Goal: Task Accomplishment & Management: Complete application form

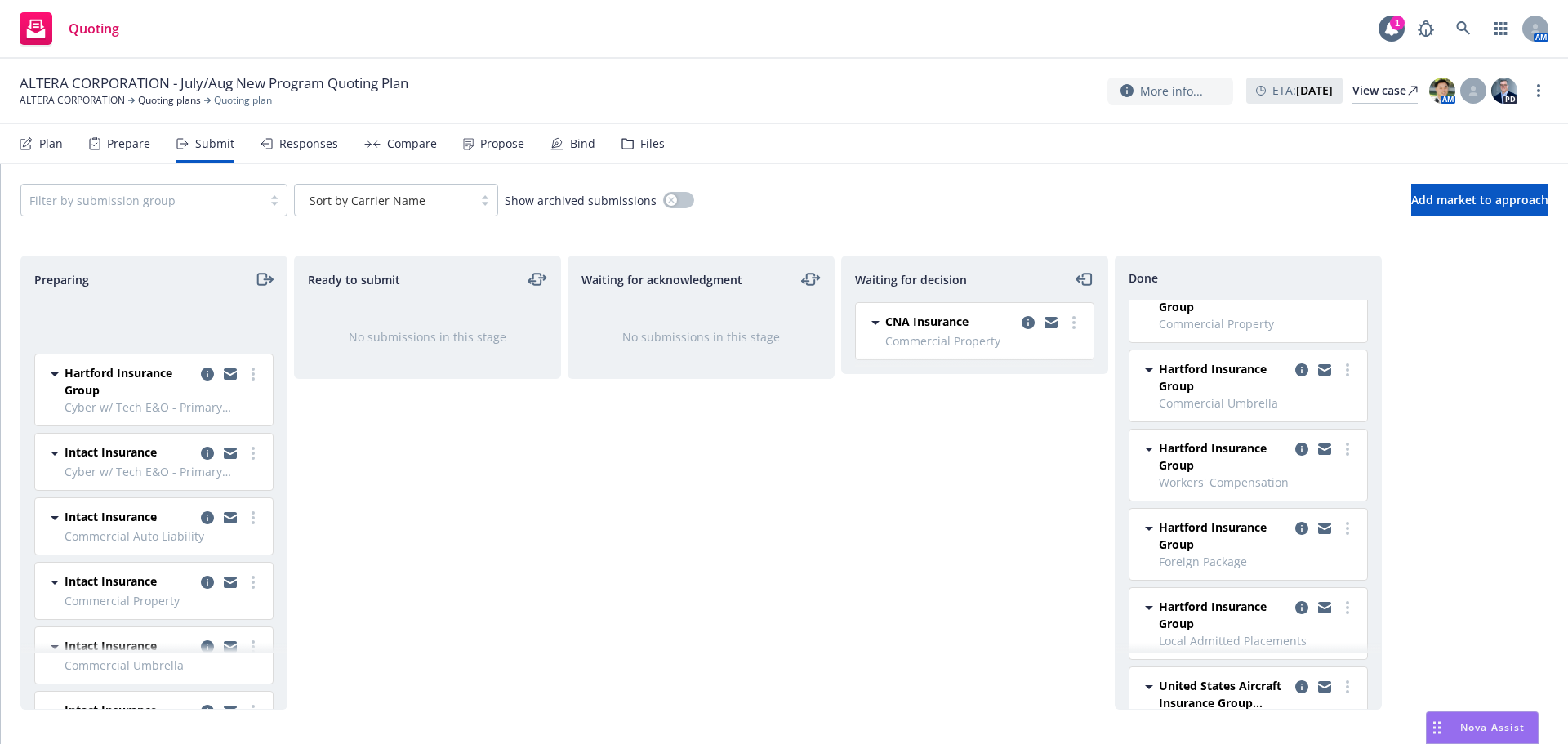
scroll to position [1388, 0]
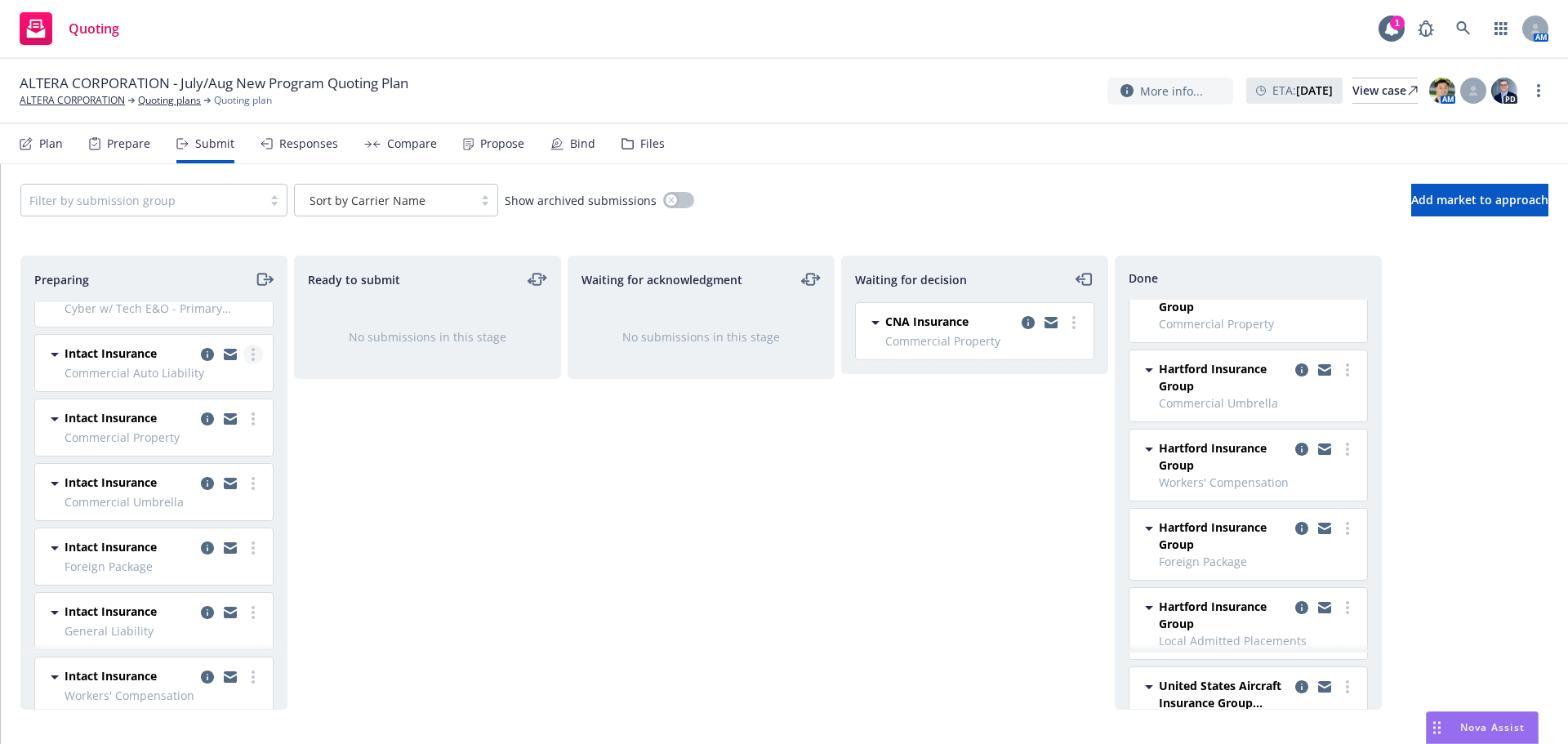
click at [251, 358] on circle "more" at bounding box center [252, 359] width 3 height 3
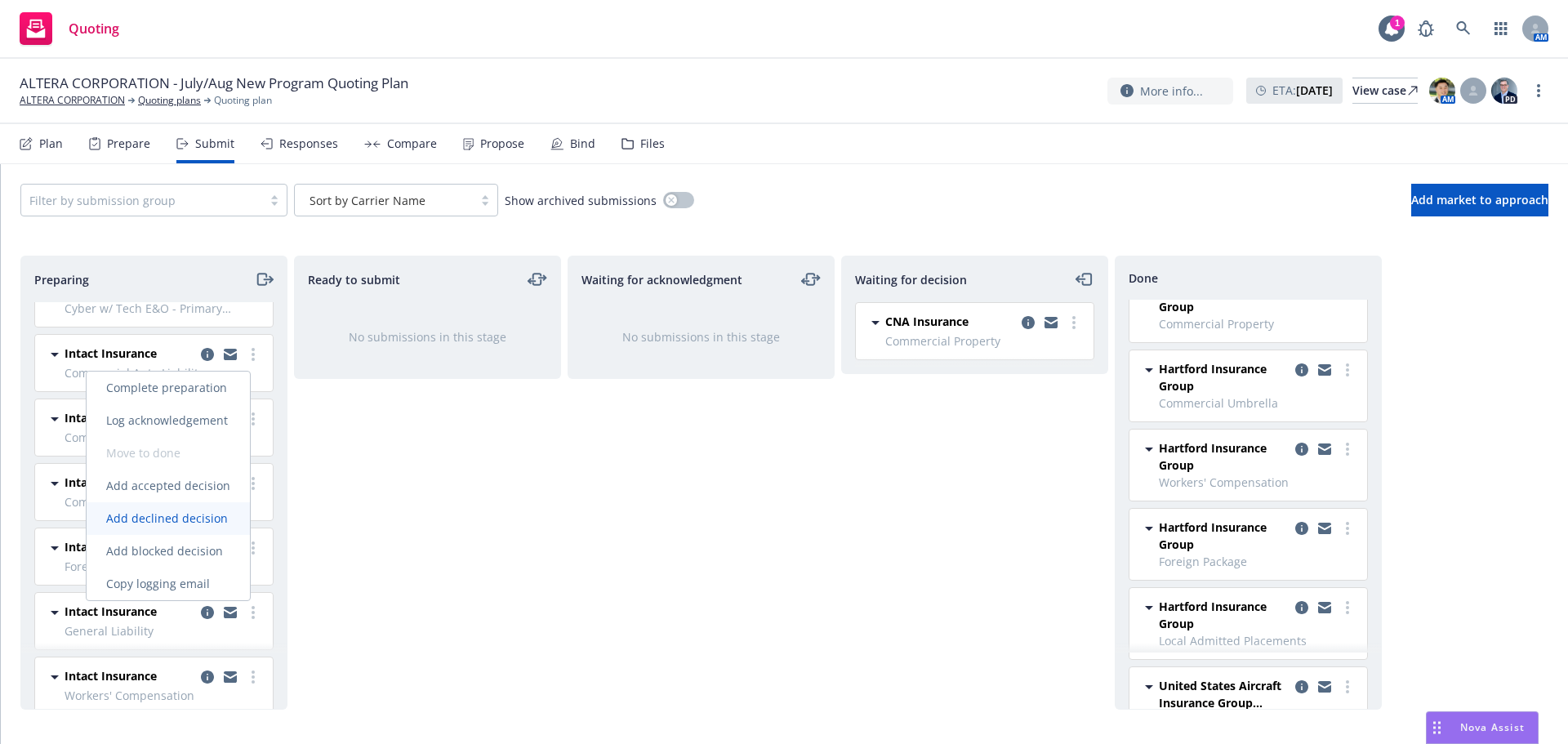
click at [217, 509] on link "Add declined decision" at bounding box center [168, 518] width 163 height 33
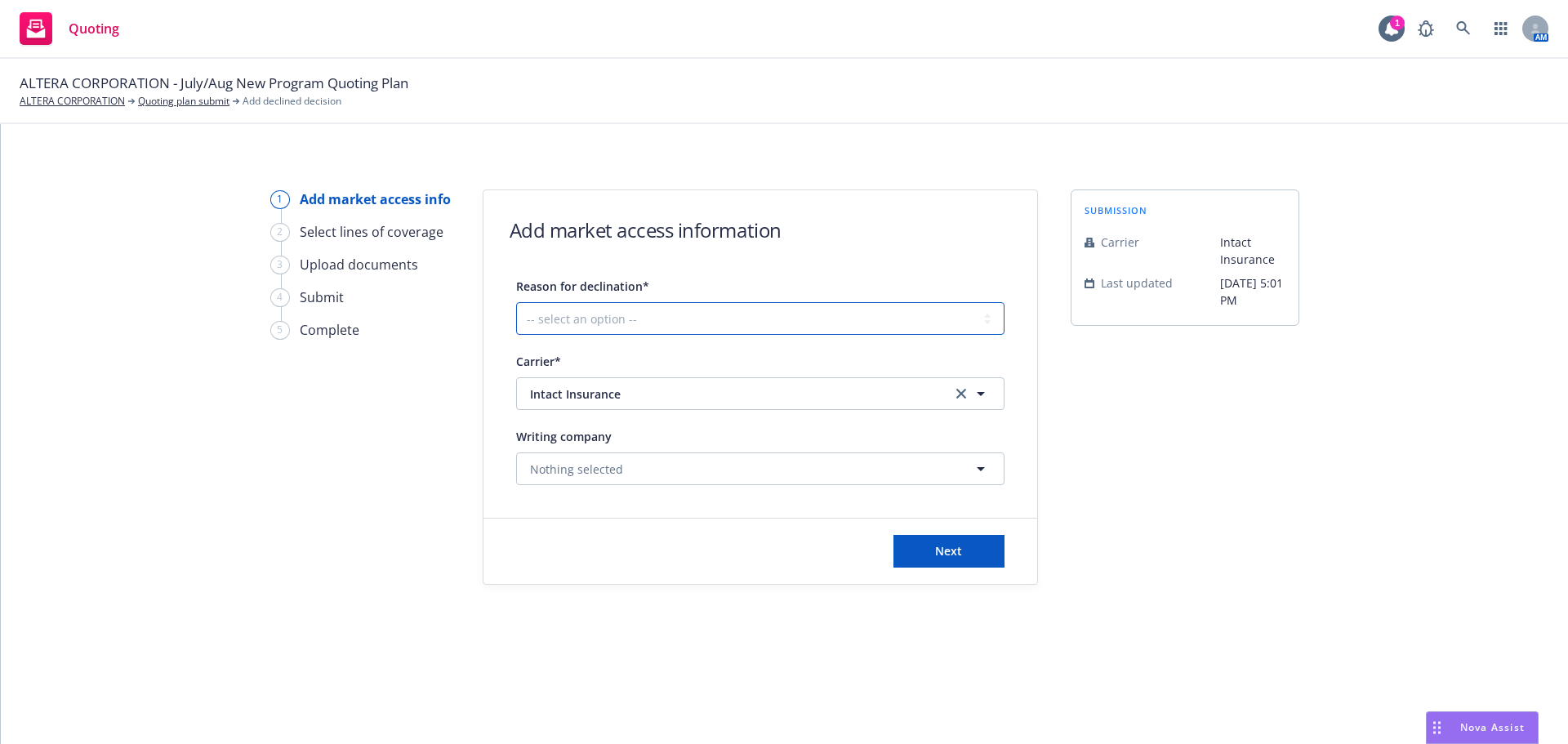
click at [612, 314] on select "-- select an option -- Cannot compete with other markets Carrier non-renewed Ca…" at bounding box center [760, 318] width 488 height 33
select select "CLIENT_TOO_LARGE"
click at [516, 302] on select "-- select an option -- Cannot compete with other markets Carrier non-renewed Ca…" at bounding box center [760, 318] width 488 height 33
click at [903, 555] on button "Next" at bounding box center [948, 551] width 111 height 33
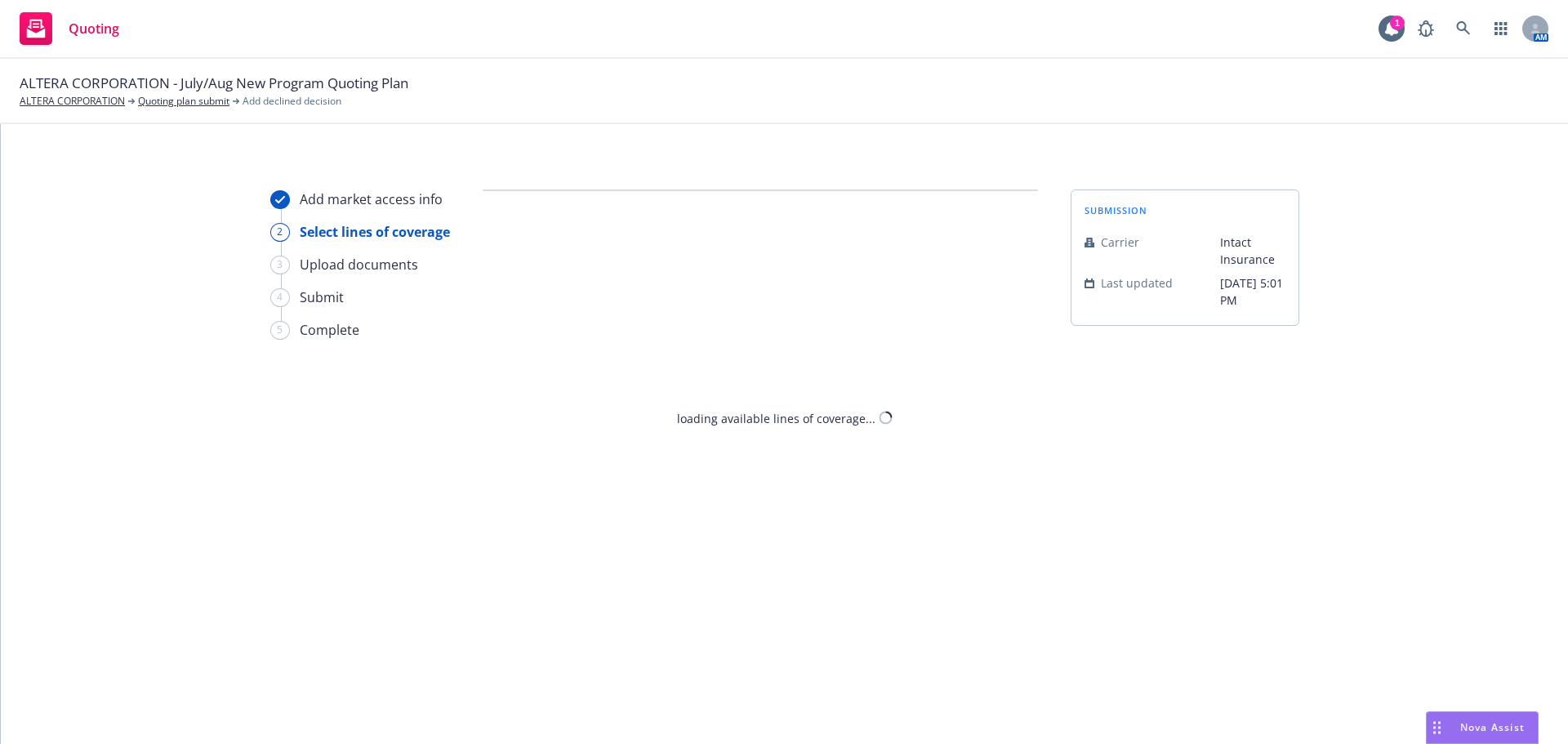
select select "CLIENT_TOO_LARGE"
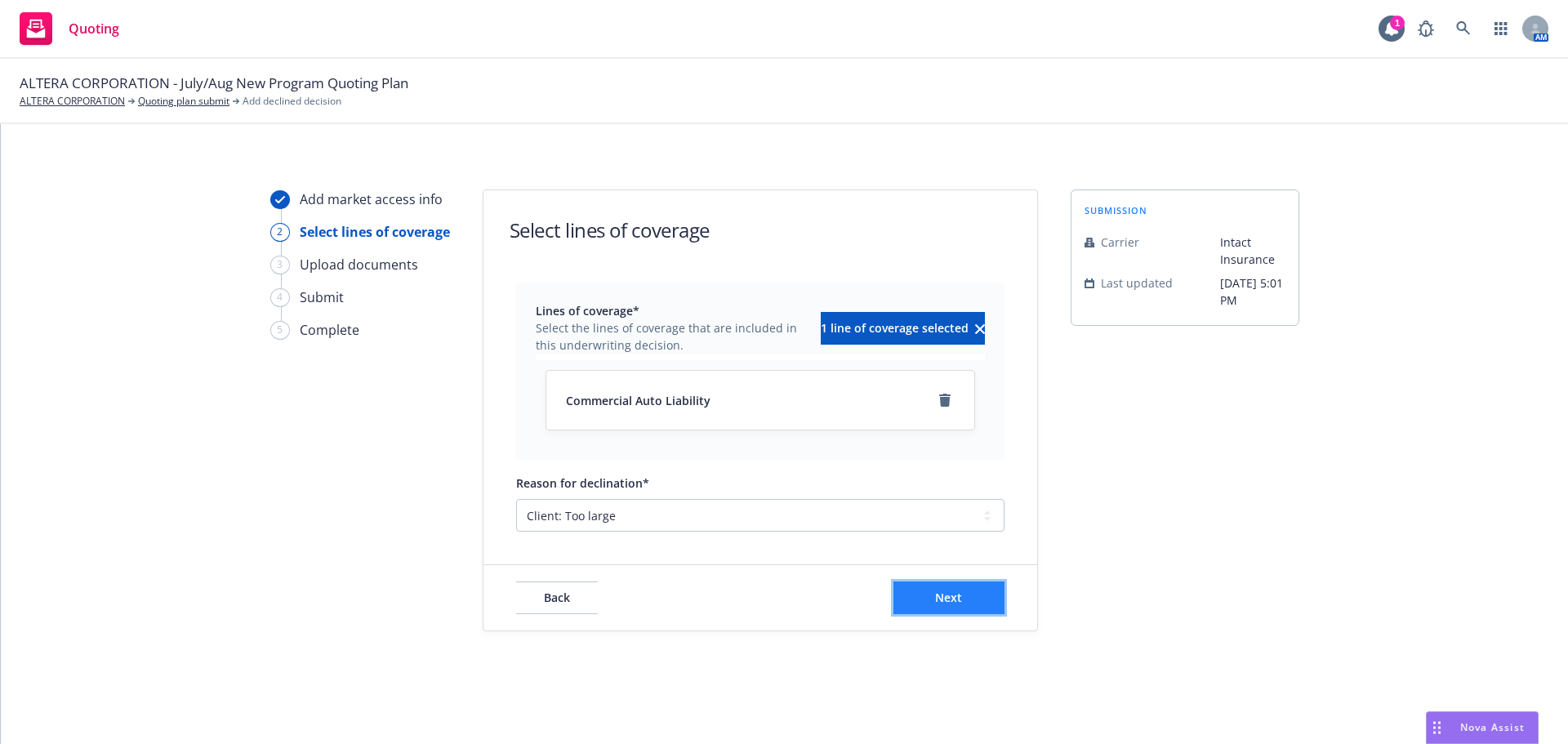
click at [936, 604] on span "Next" at bounding box center [948, 597] width 27 height 16
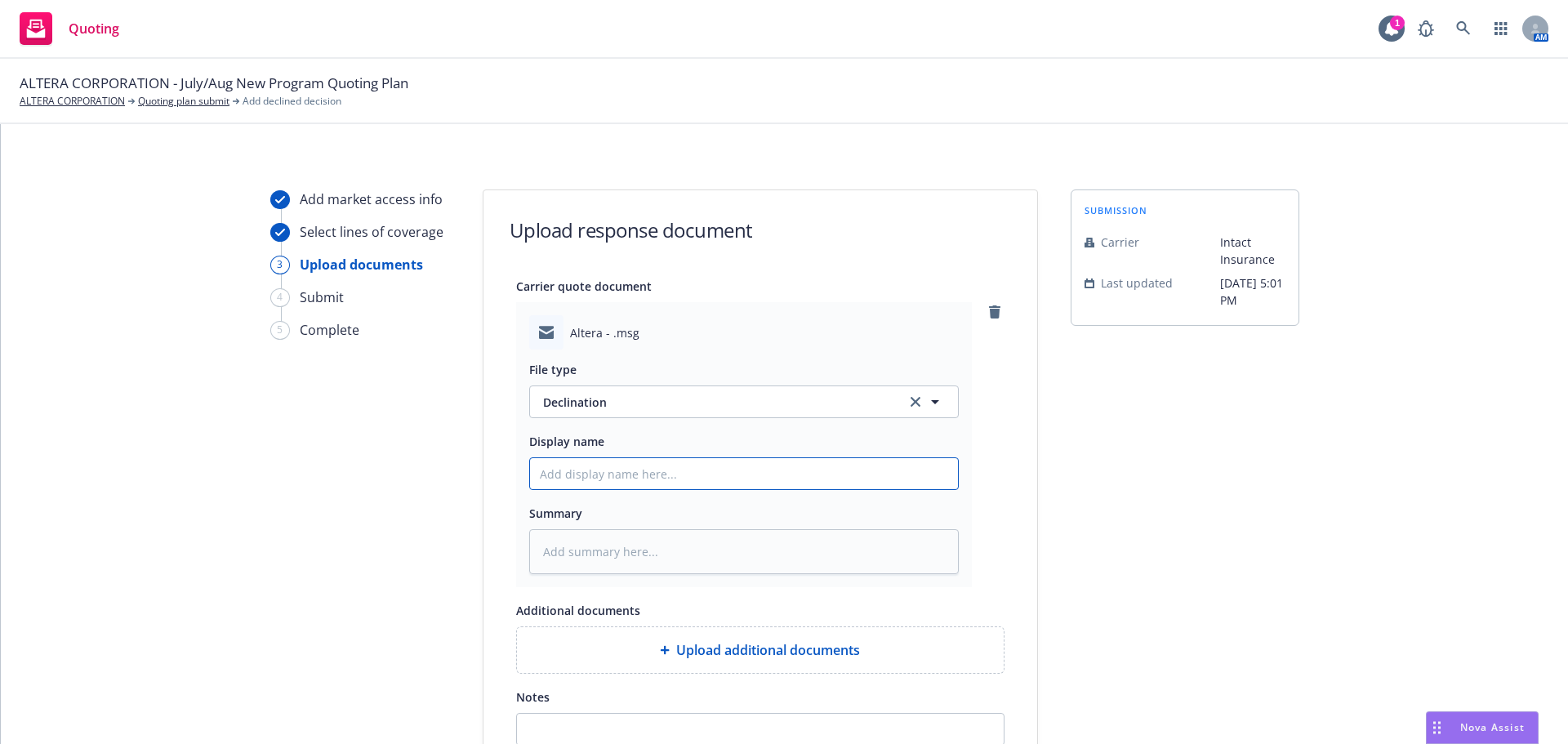
click at [601, 484] on input "Display name" at bounding box center [743, 473] width 428 height 31
type textarea "x"
type input "T"
type textarea "x"
type input "To"
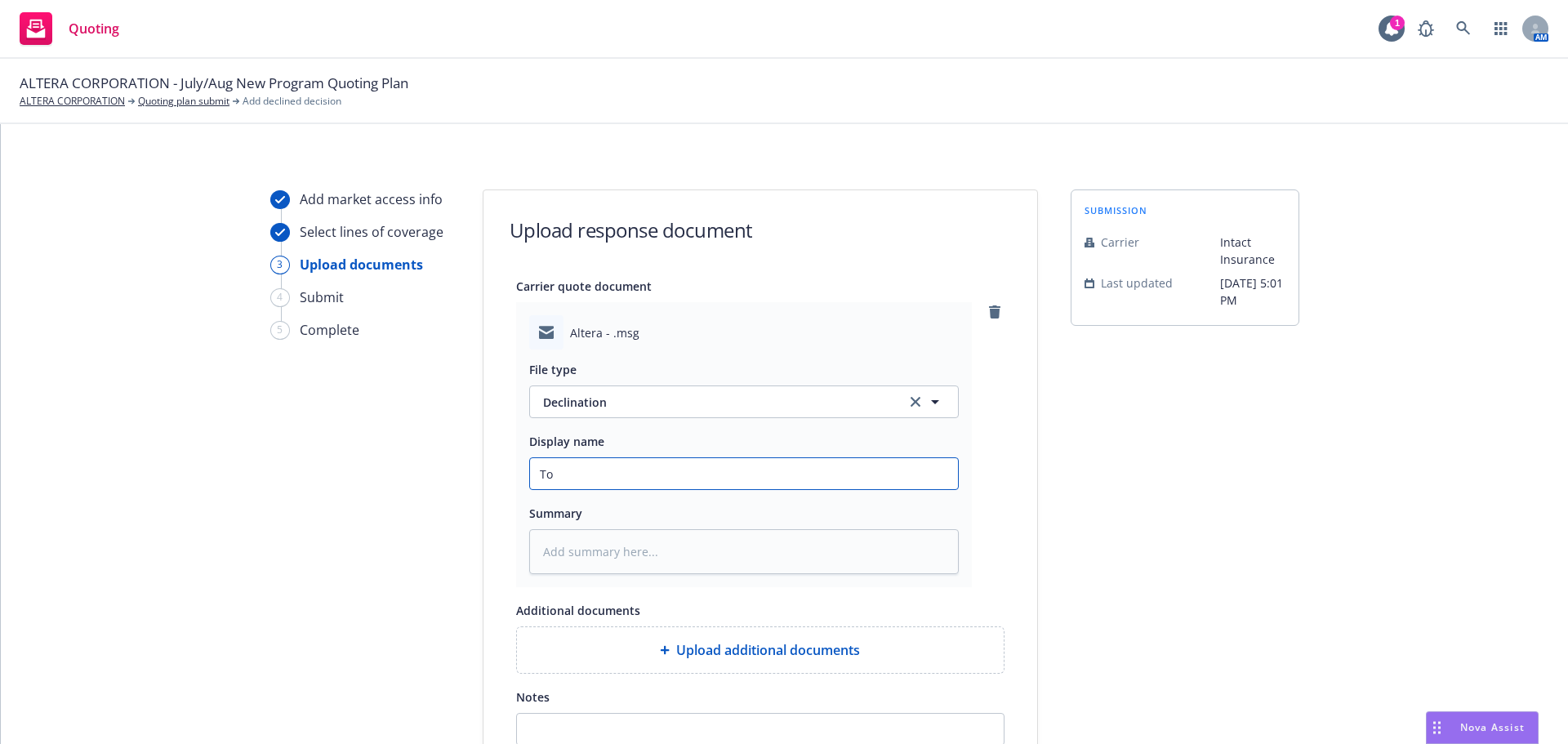
type textarea "x"
type input "Too"
type textarea "x"
type input "Too la"
type textarea "x"
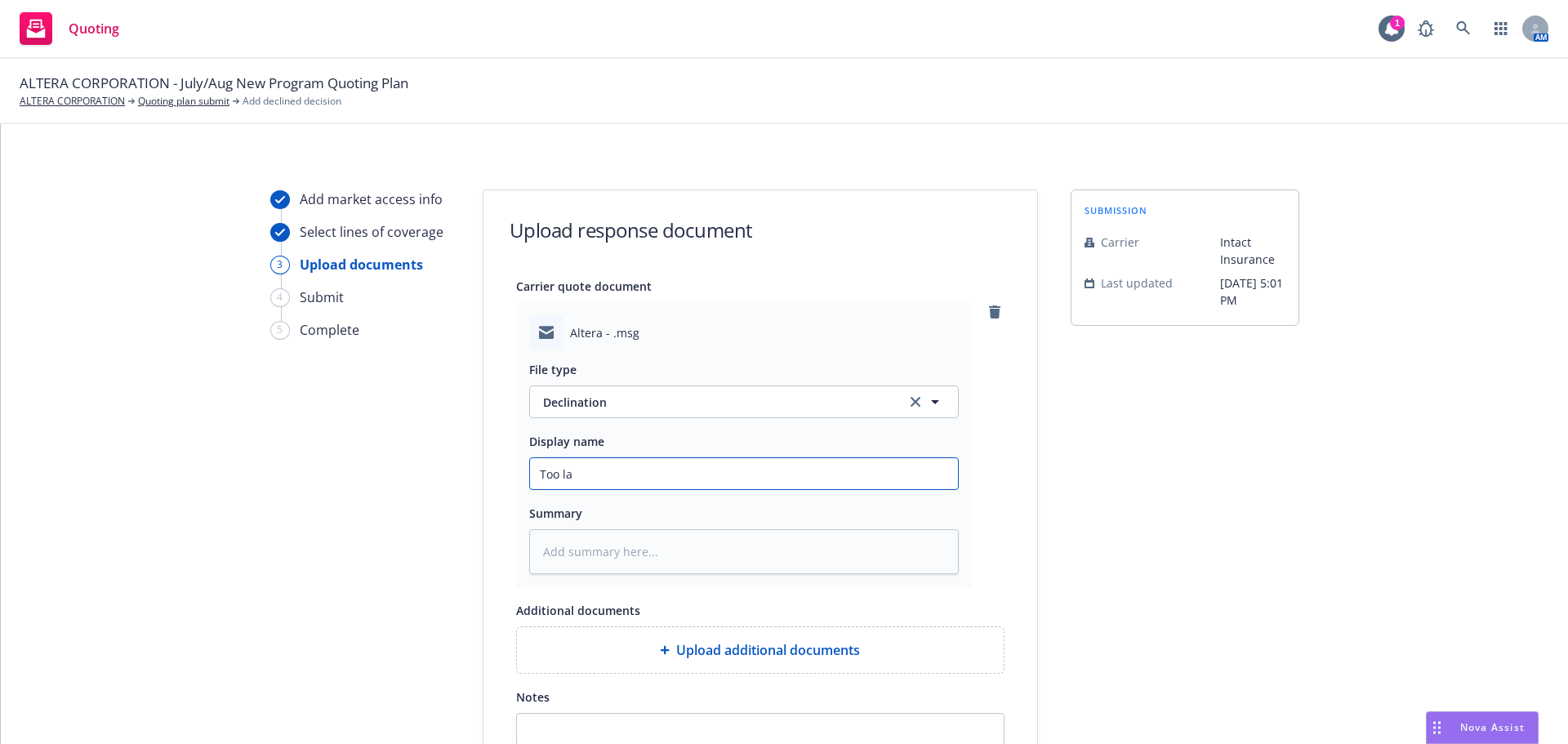
type input "Too lag"
type textarea "x"
type input "Too la"
type textarea "x"
type input "Too lar"
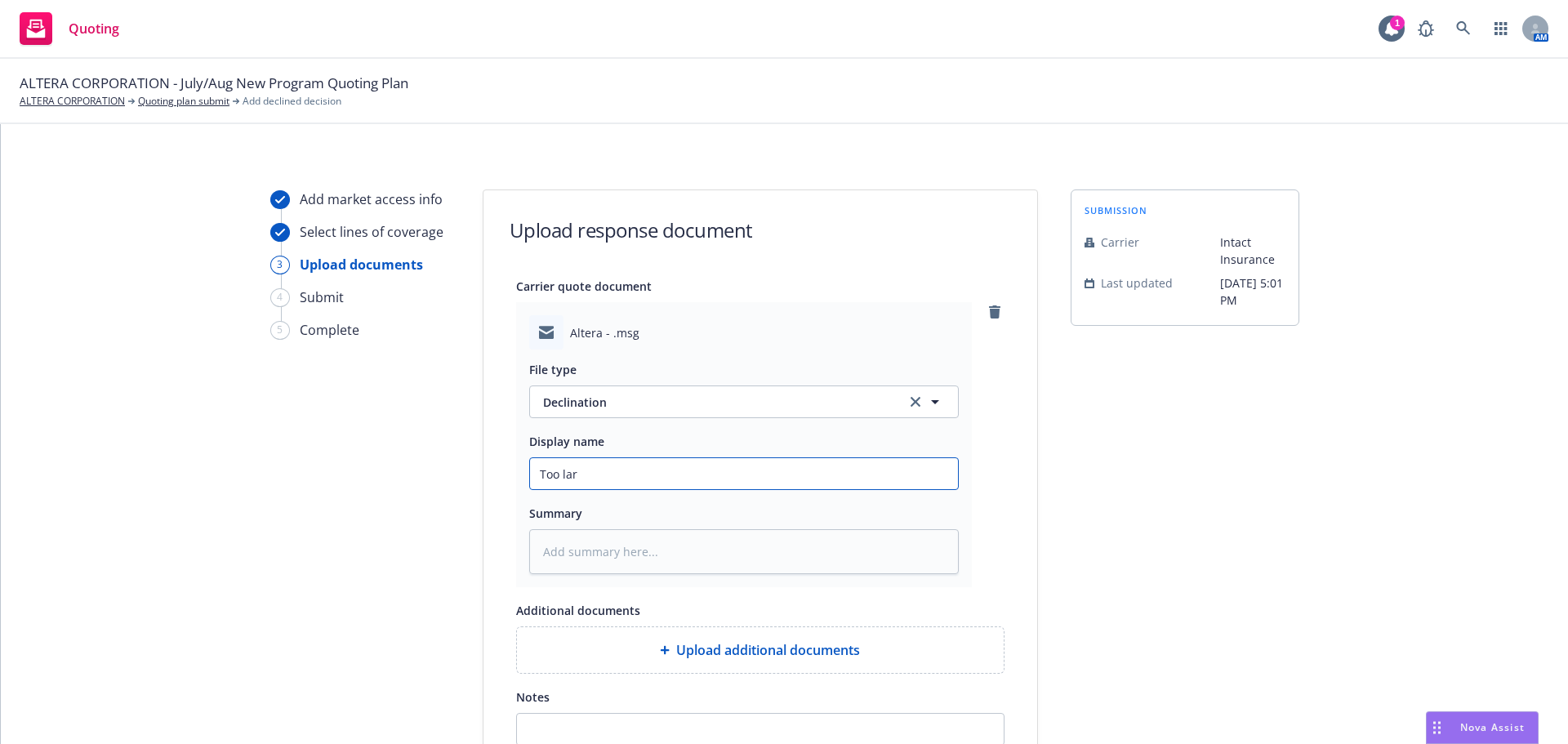
type textarea "x"
type input "Too larg"
type textarea "x"
type input "Too large"
type textarea "x"
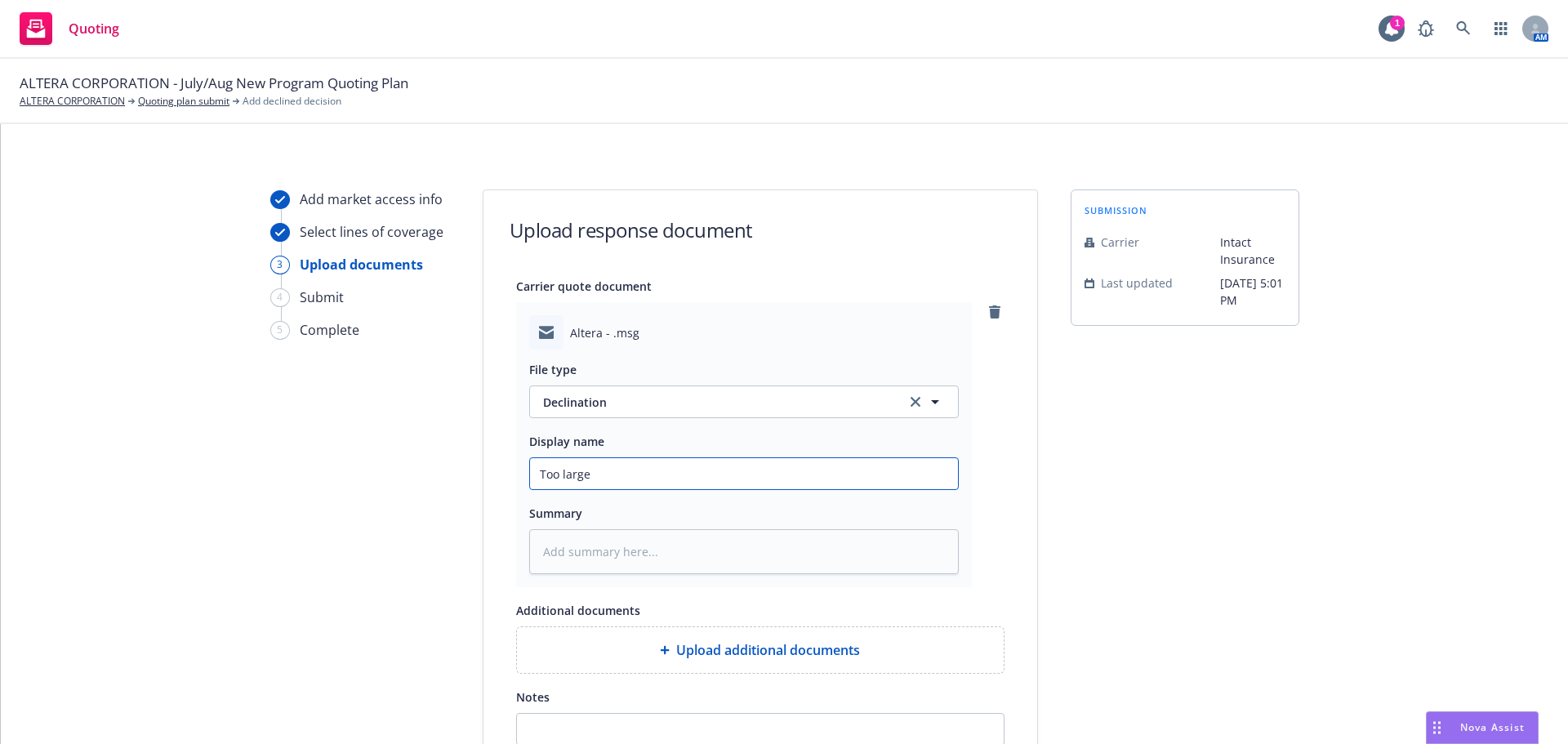
type input "Too large/"
type textarea "x"
type input "Too large/N"
type textarea "x"
type input "Too large/No"
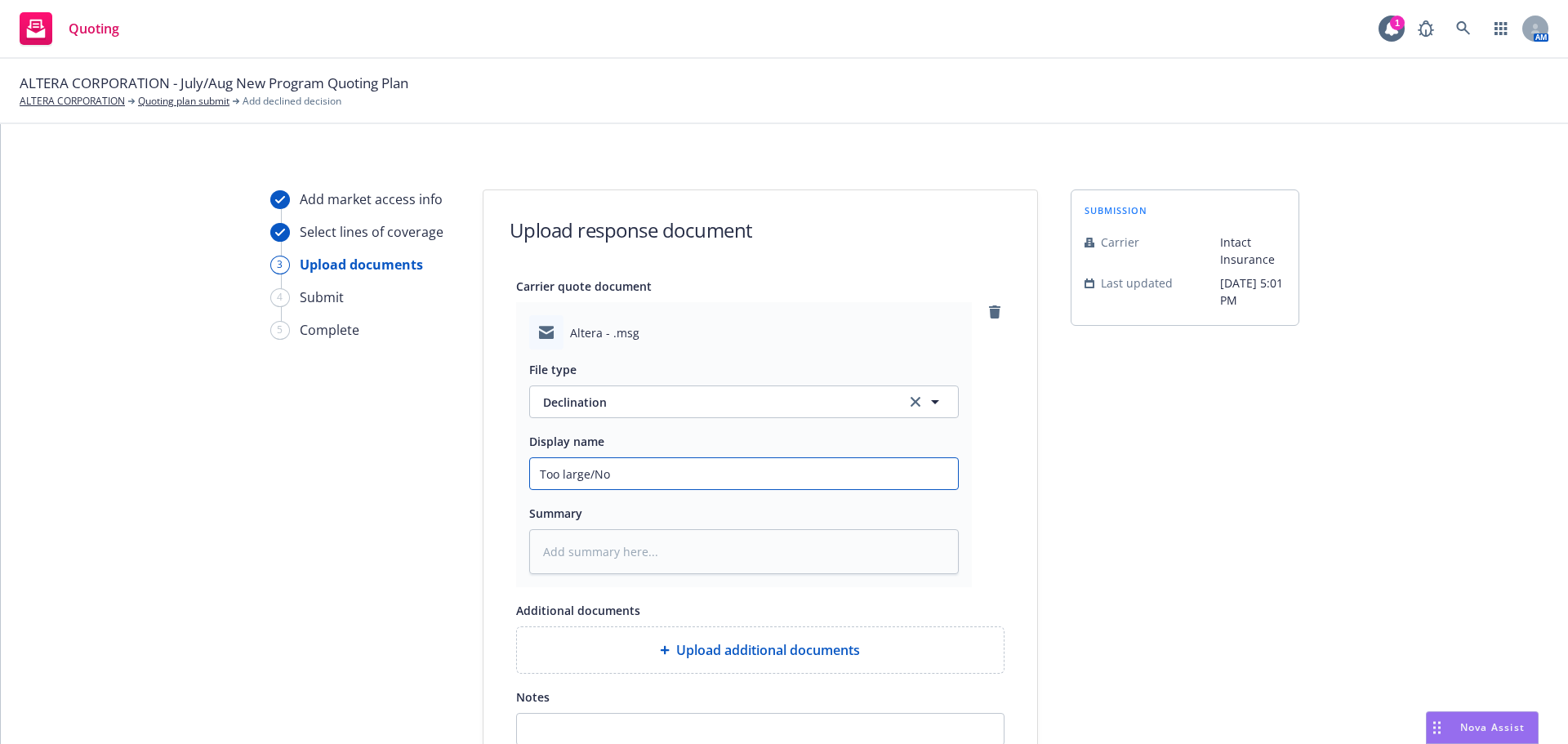
type textarea "x"
type input "Too large/Not"
type textarea "x"
type input "Too large/Not"
type textarea "x"
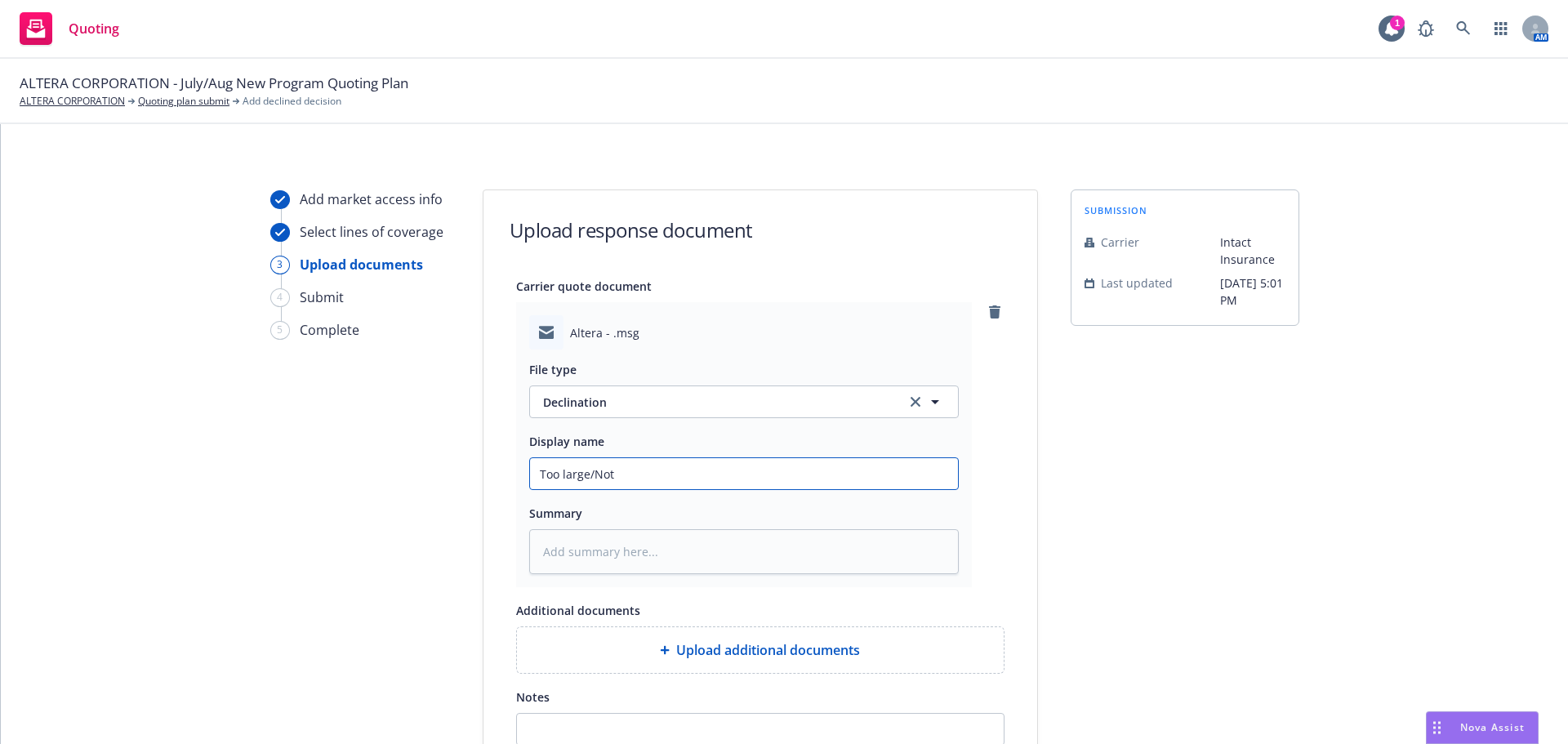
type input "Too large/Not e"
type textarea "x"
type input "Too large/Not en"
type textarea "x"
type input "Too large/Not eno"
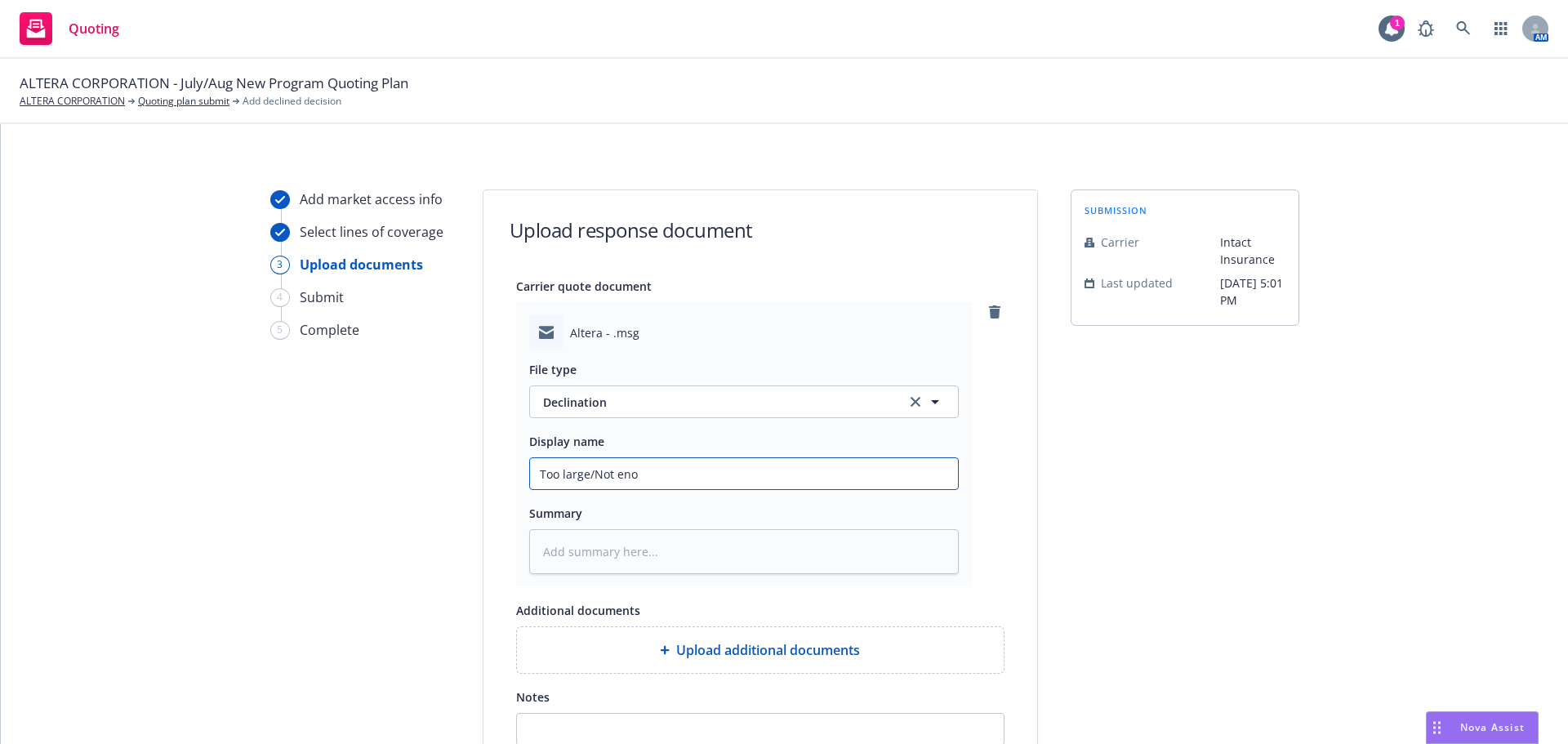
type textarea "x"
type input "Too large/Not enoug"
type textarea "x"
type input "Too large/Not enough"
type textarea "x"
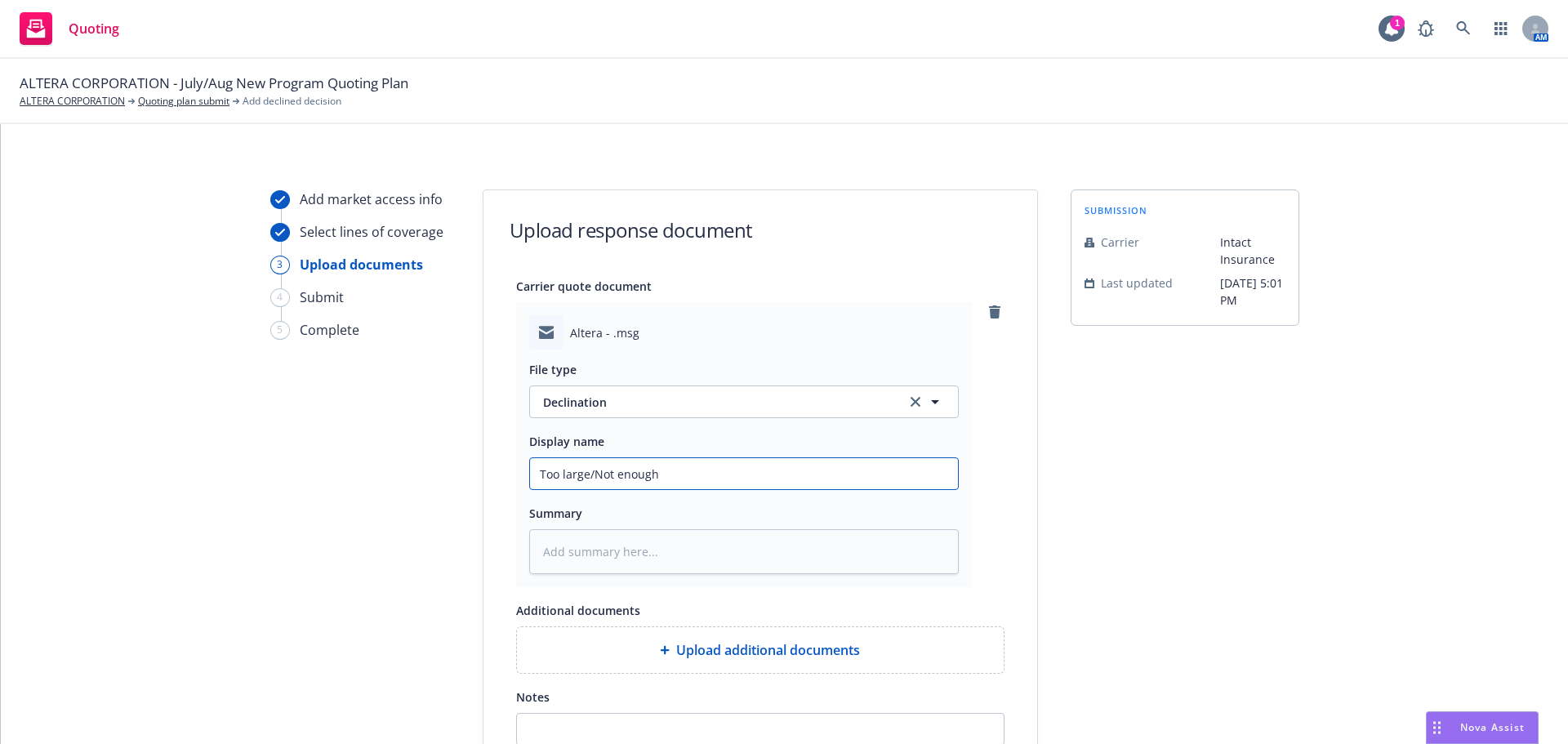
type input "Too large/Not enough"
type textarea "x"
type input "Too large/Not enough t"
type textarea "x"
type input "Too large/Not enough ti"
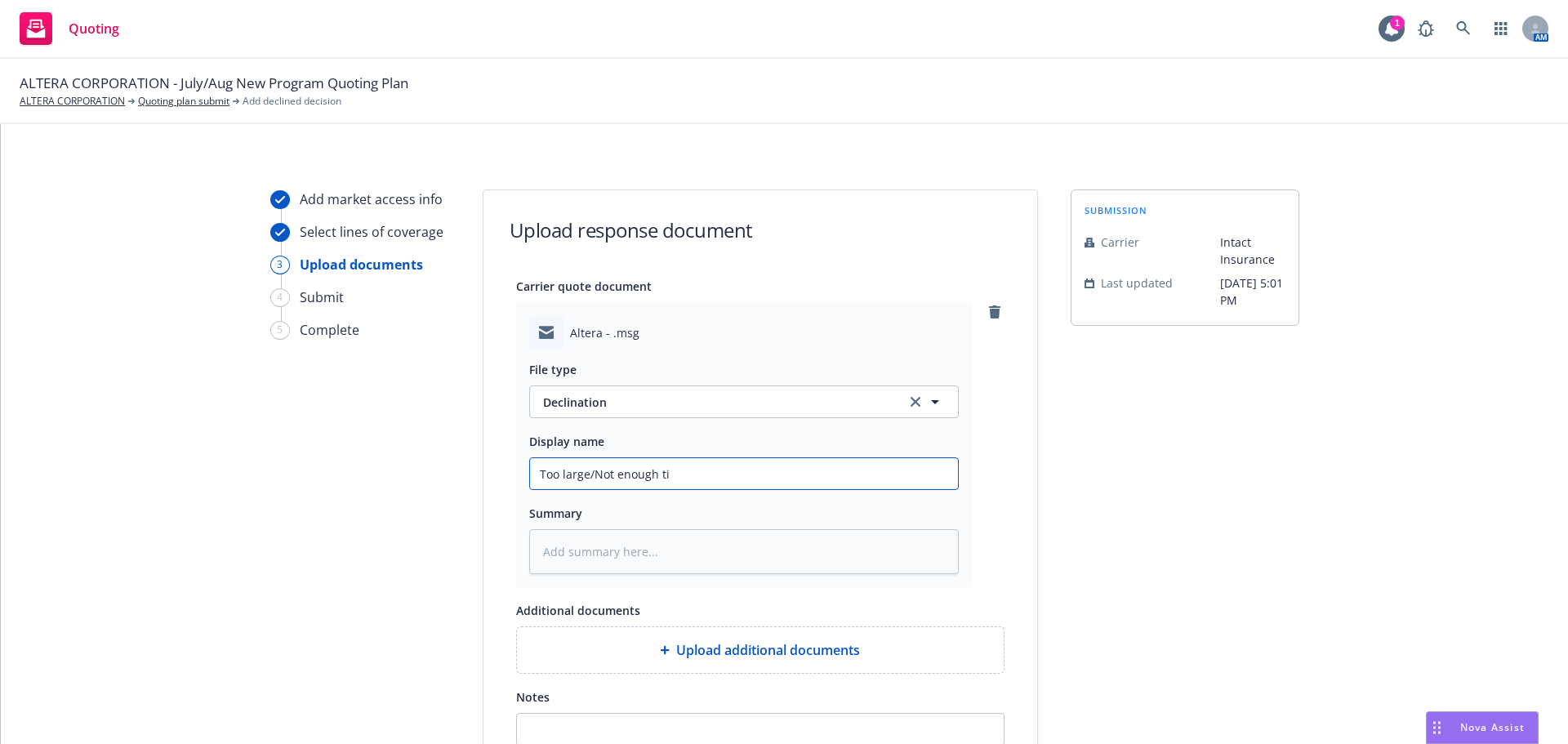
type textarea "x"
type input "Too large/Not enough tim"
type textarea "x"
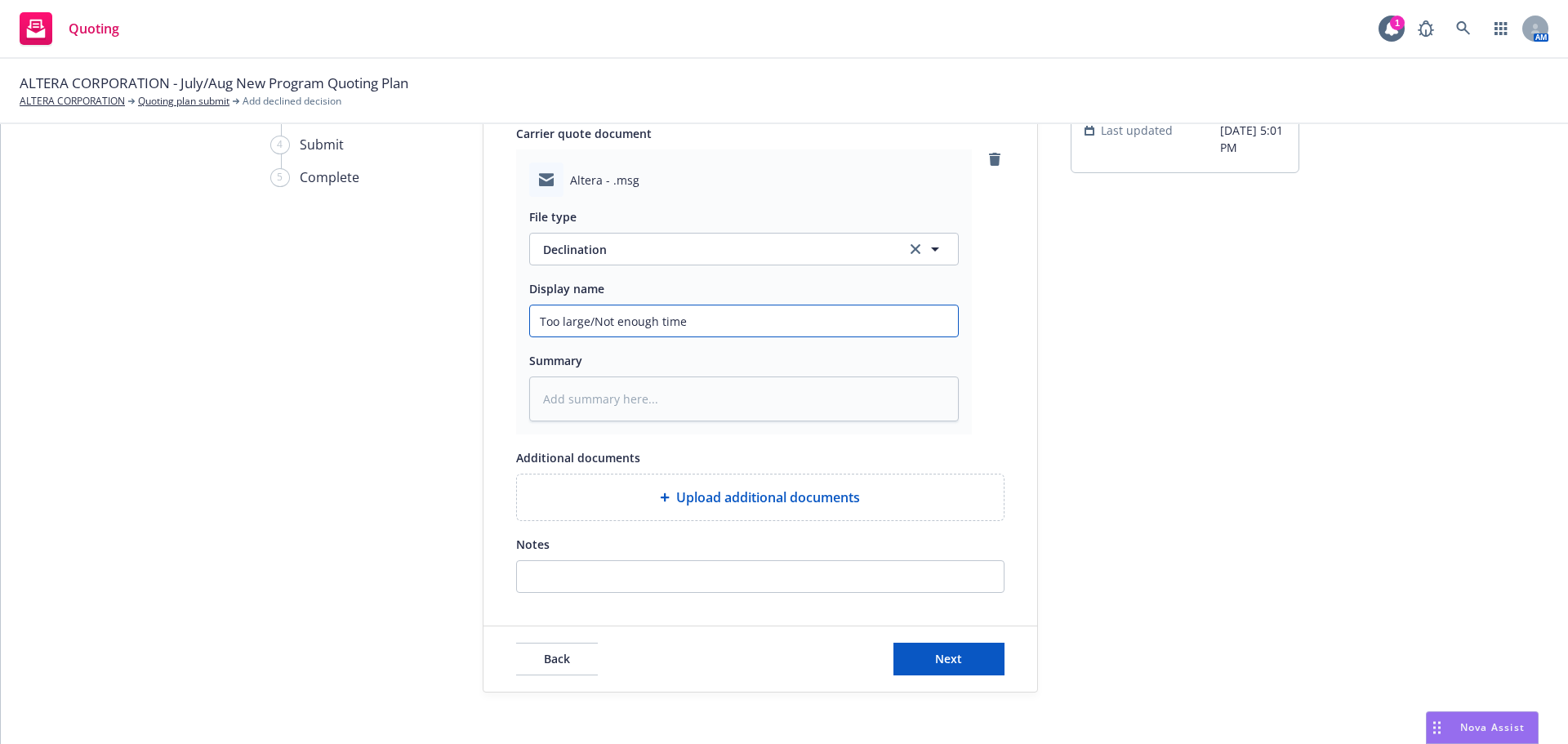
scroll to position [163, 0]
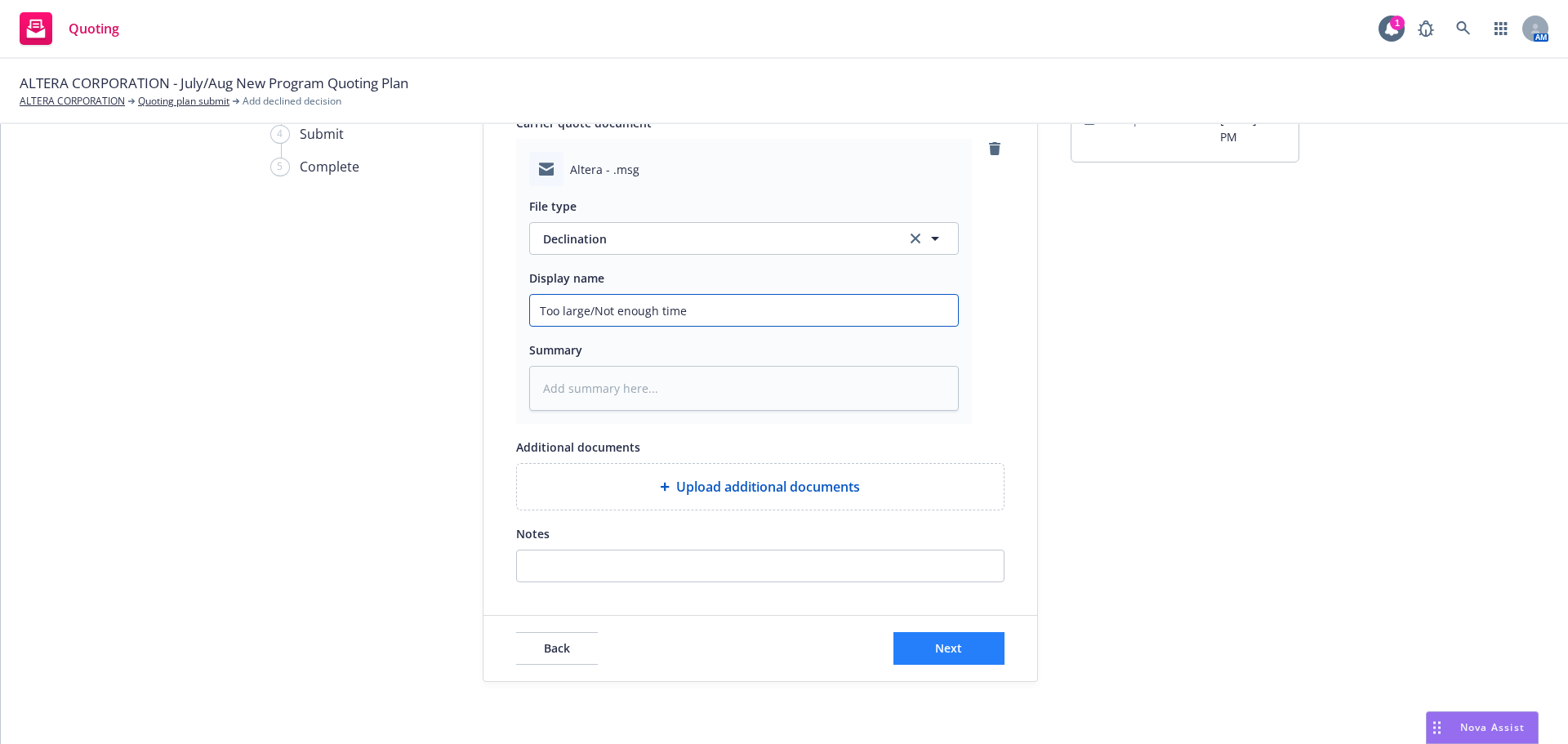
type input "Too large/Not enough time"
click at [968, 644] on button "Next" at bounding box center [948, 647] width 111 height 33
type textarea "x"
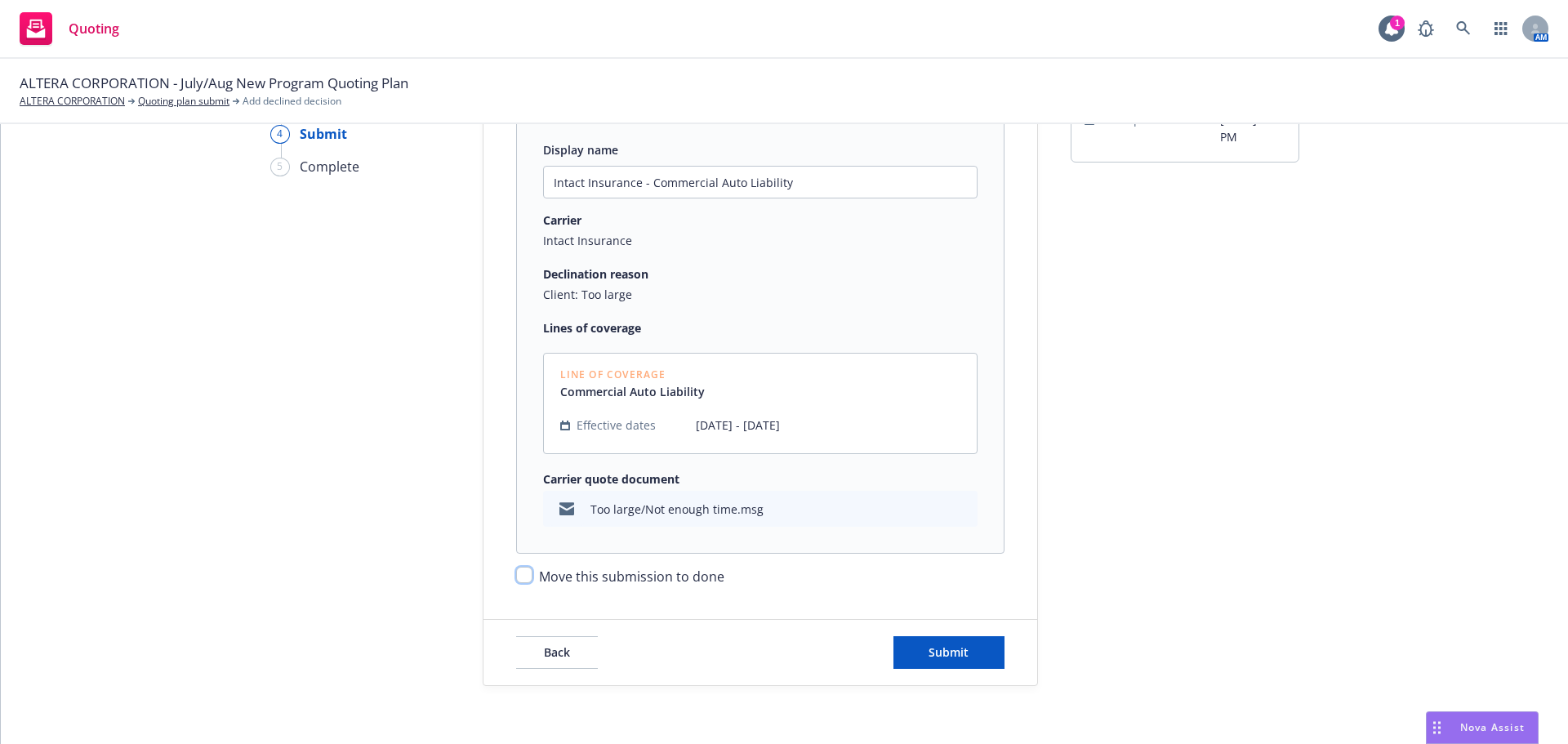
click at [518, 573] on input "Move this submission to done" at bounding box center [524, 574] width 16 height 16
checkbox input "true"
click at [929, 651] on span "Submit" at bounding box center [948, 651] width 40 height 16
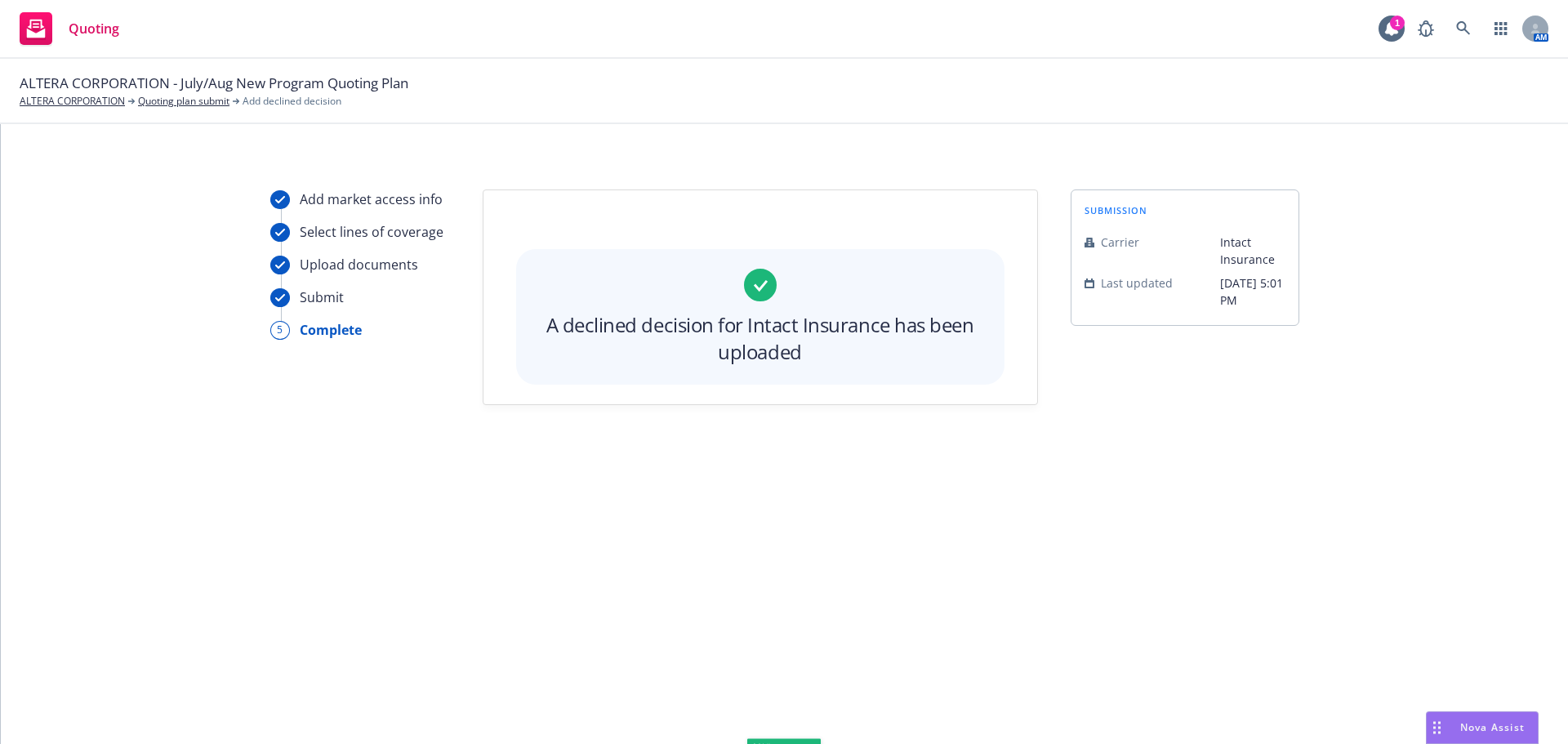
scroll to position [0, 0]
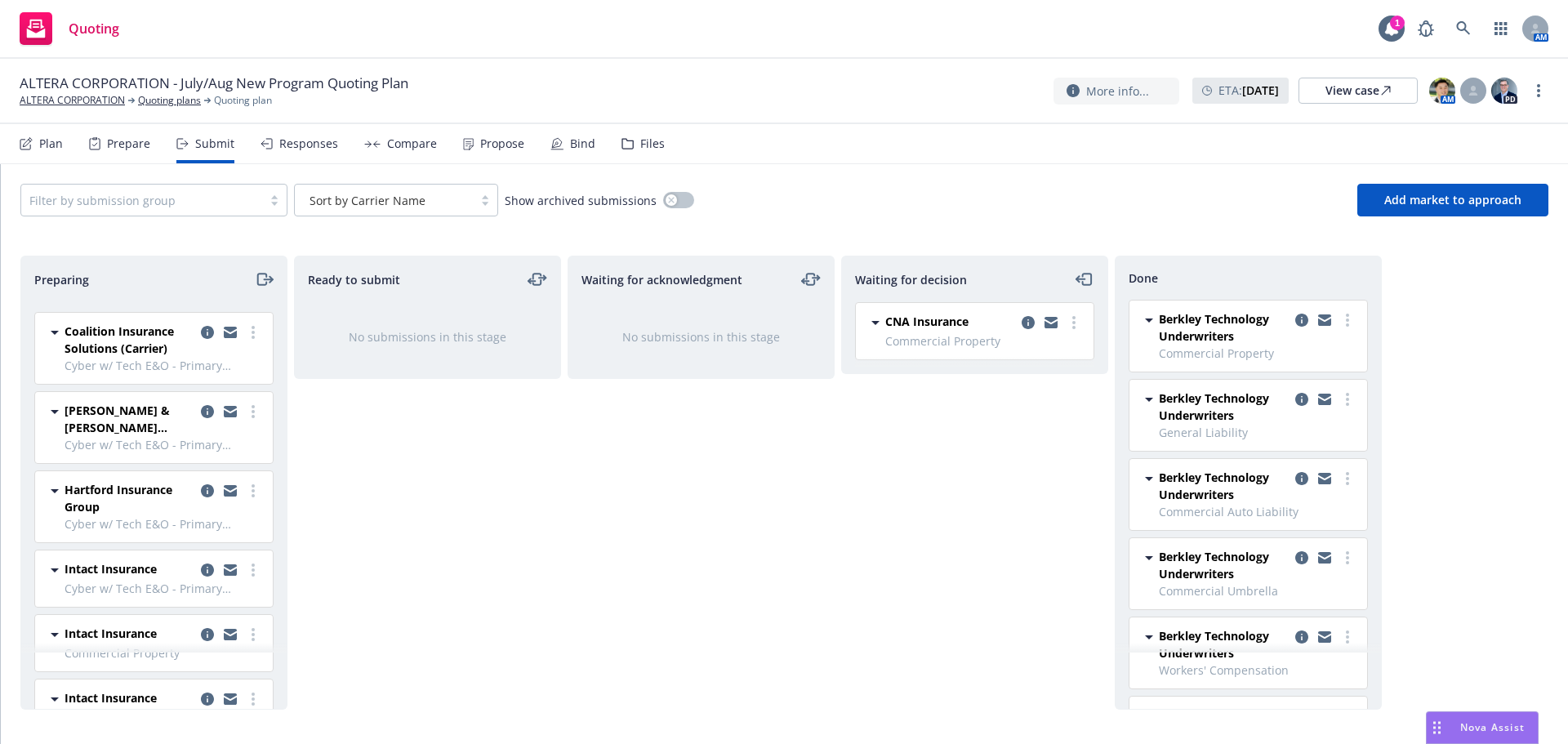
scroll to position [1225, 0]
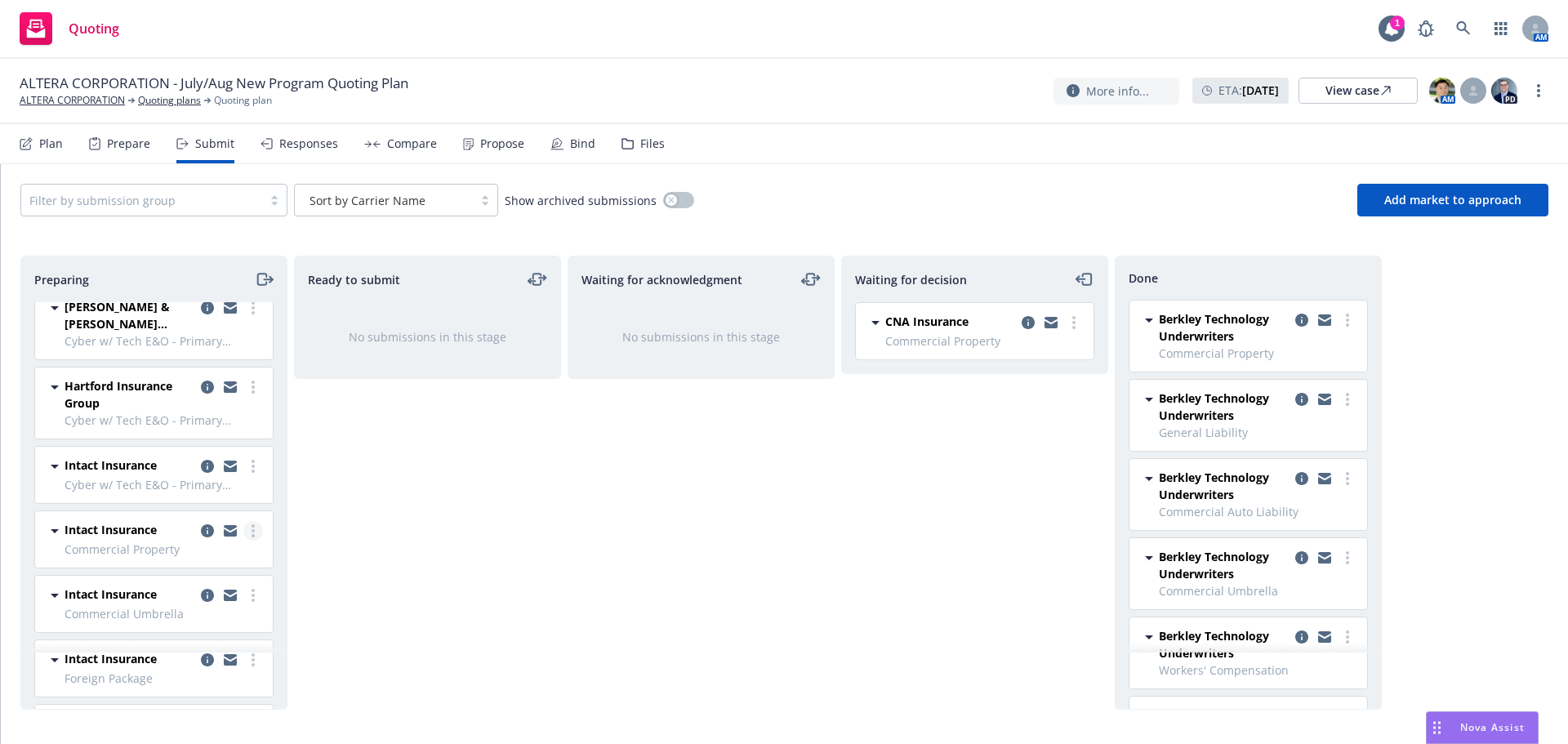
click at [251, 534] on icon "more" at bounding box center [252, 530] width 3 height 13
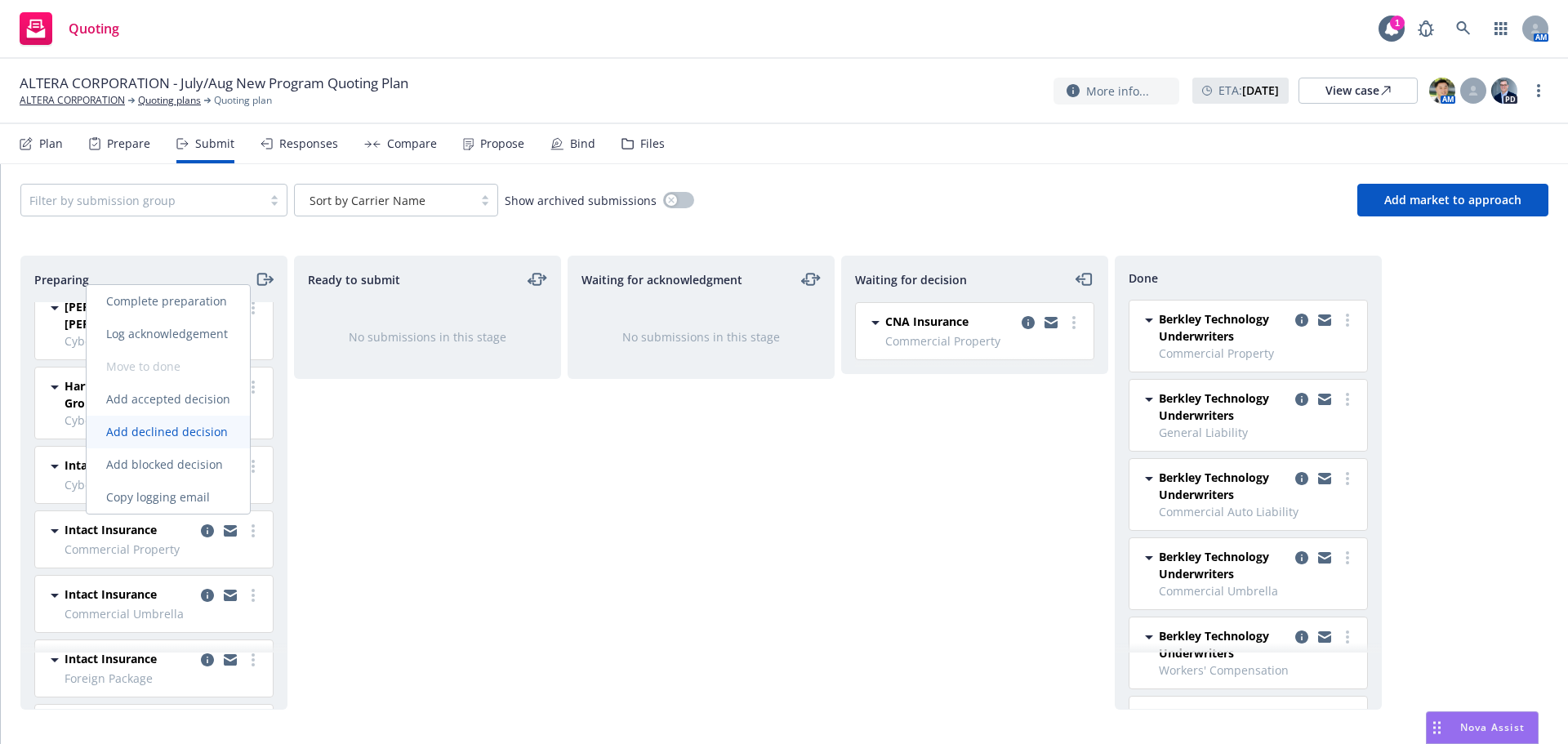
click at [210, 424] on span "Add declined decision" at bounding box center [167, 431] width 161 height 16
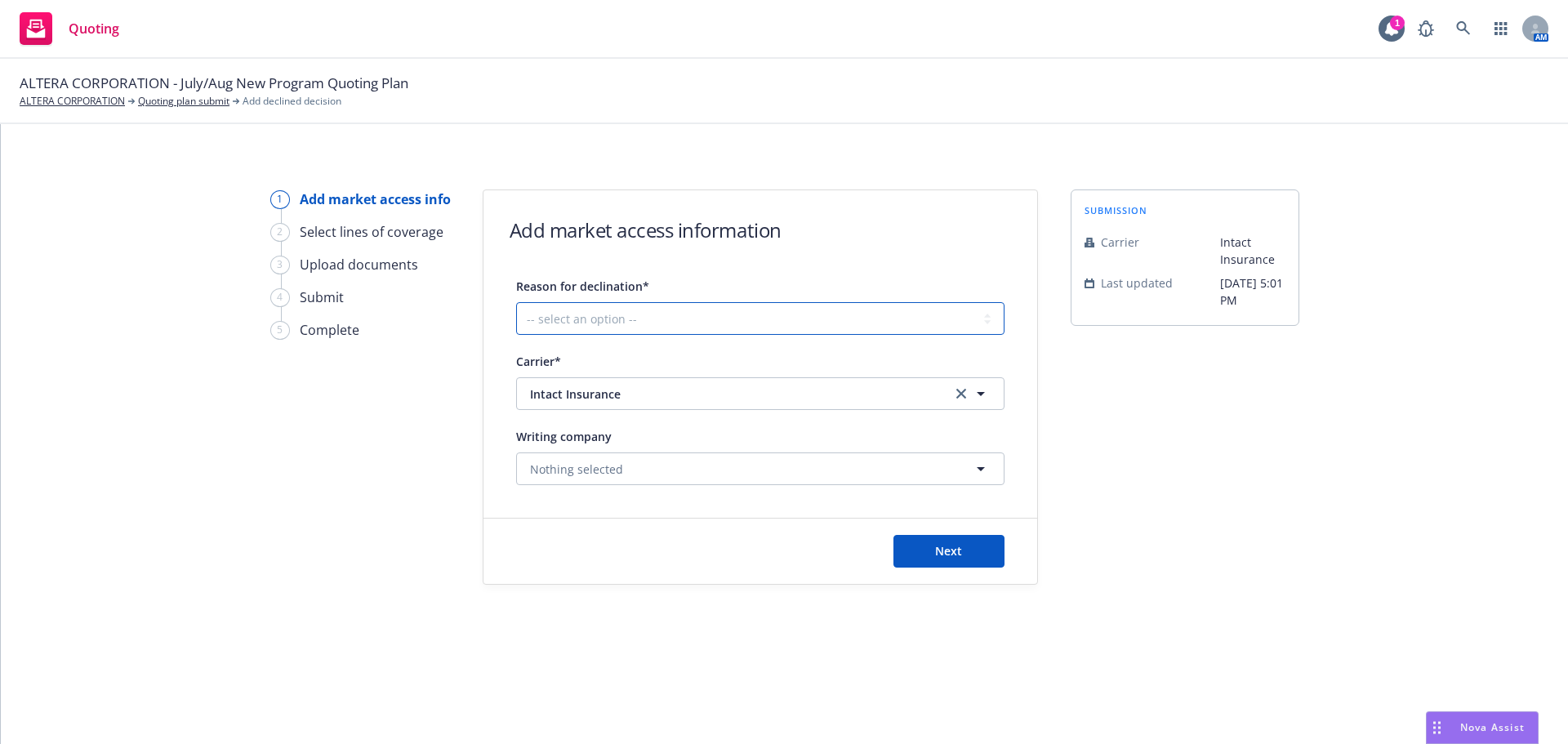
click at [649, 306] on select "-- select an option -- Cannot compete with other markets Carrier non-renewed Ca…" at bounding box center [760, 318] width 488 height 33
select select "CLIENT_TOO_LARGE"
click at [516, 302] on select "-- select an option -- Cannot compete with other markets Carrier non-renewed Ca…" at bounding box center [760, 318] width 488 height 33
click at [956, 558] on span "Next" at bounding box center [948, 550] width 27 height 16
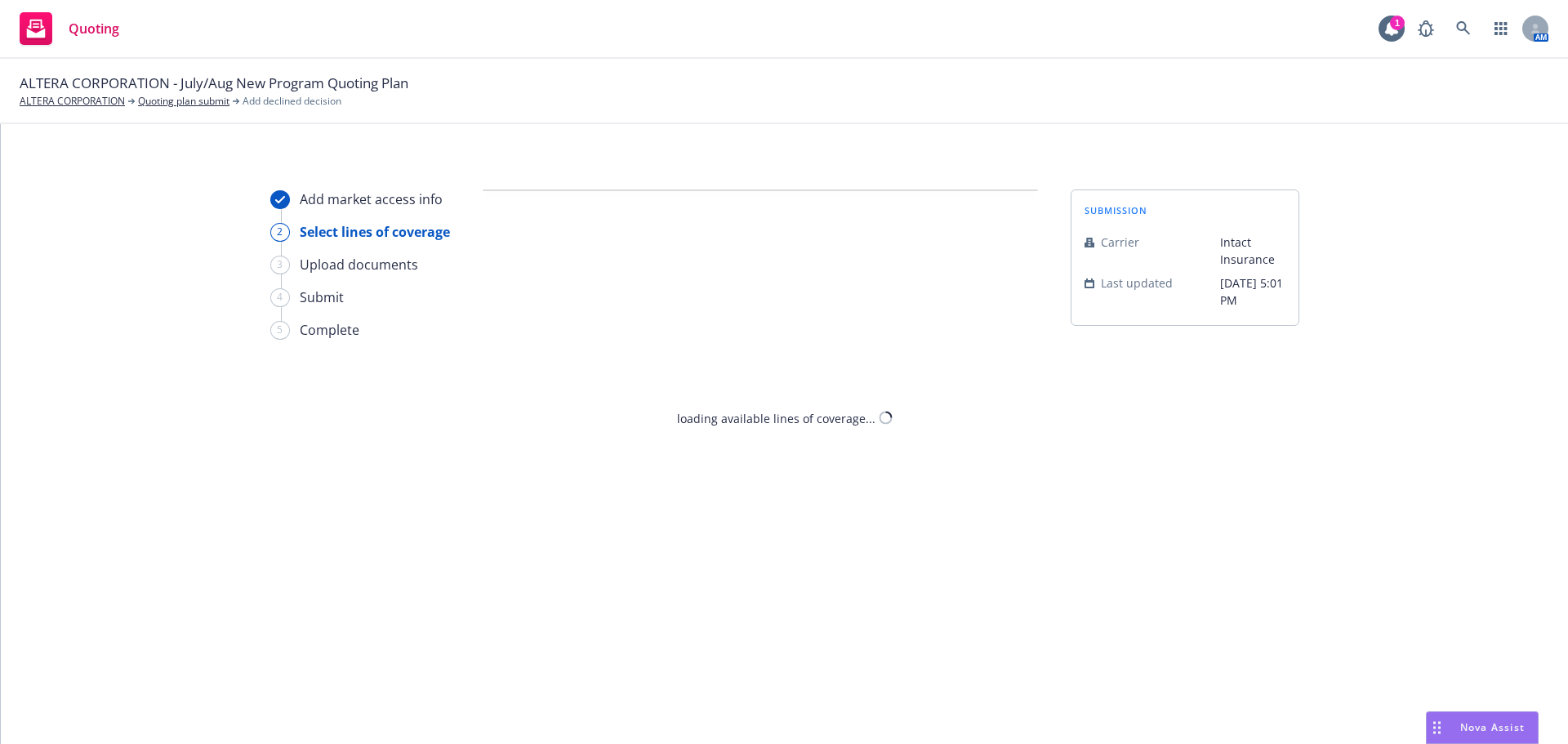
select select "CLIENT_TOO_LARGE"
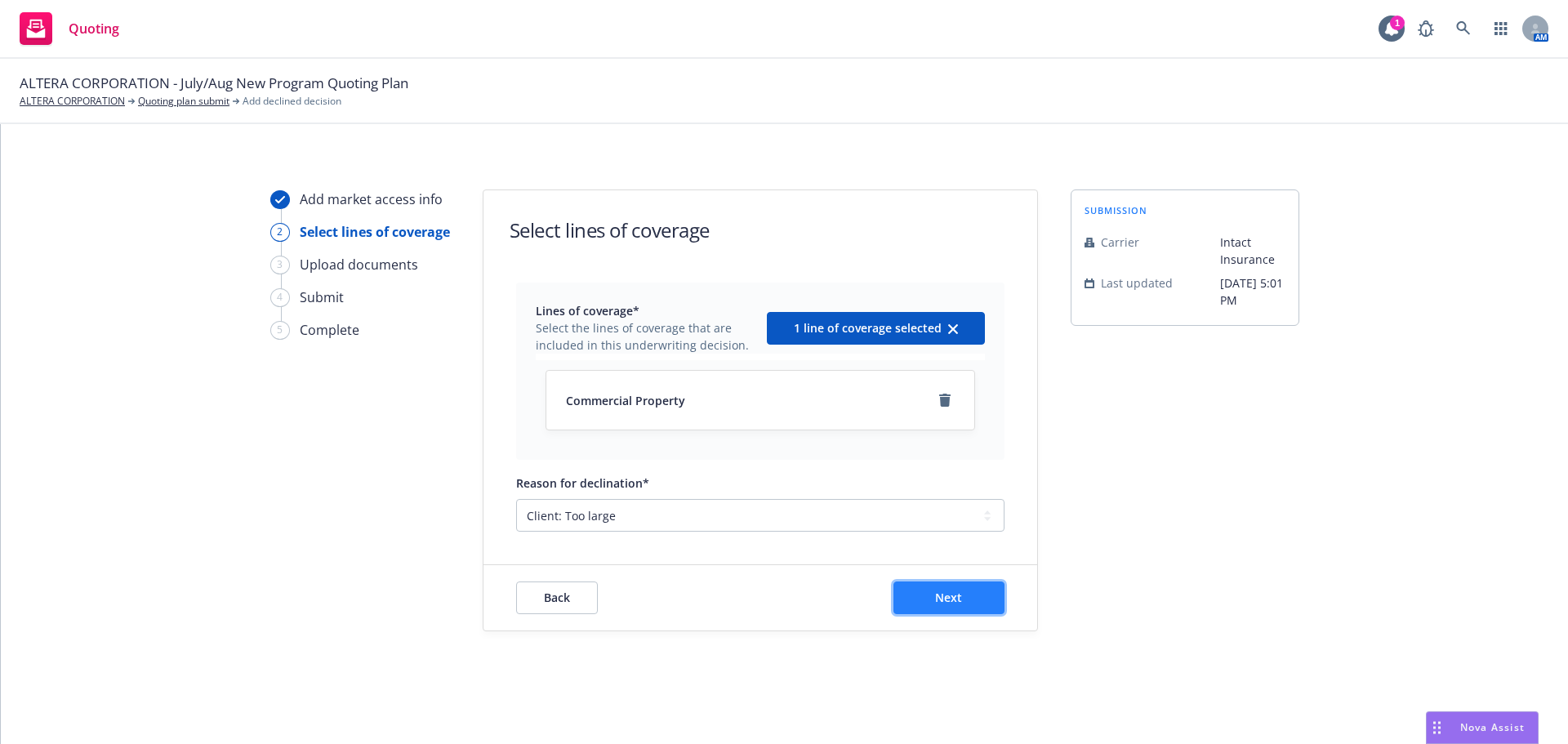
click at [948, 601] on span "Next" at bounding box center [948, 597] width 27 height 16
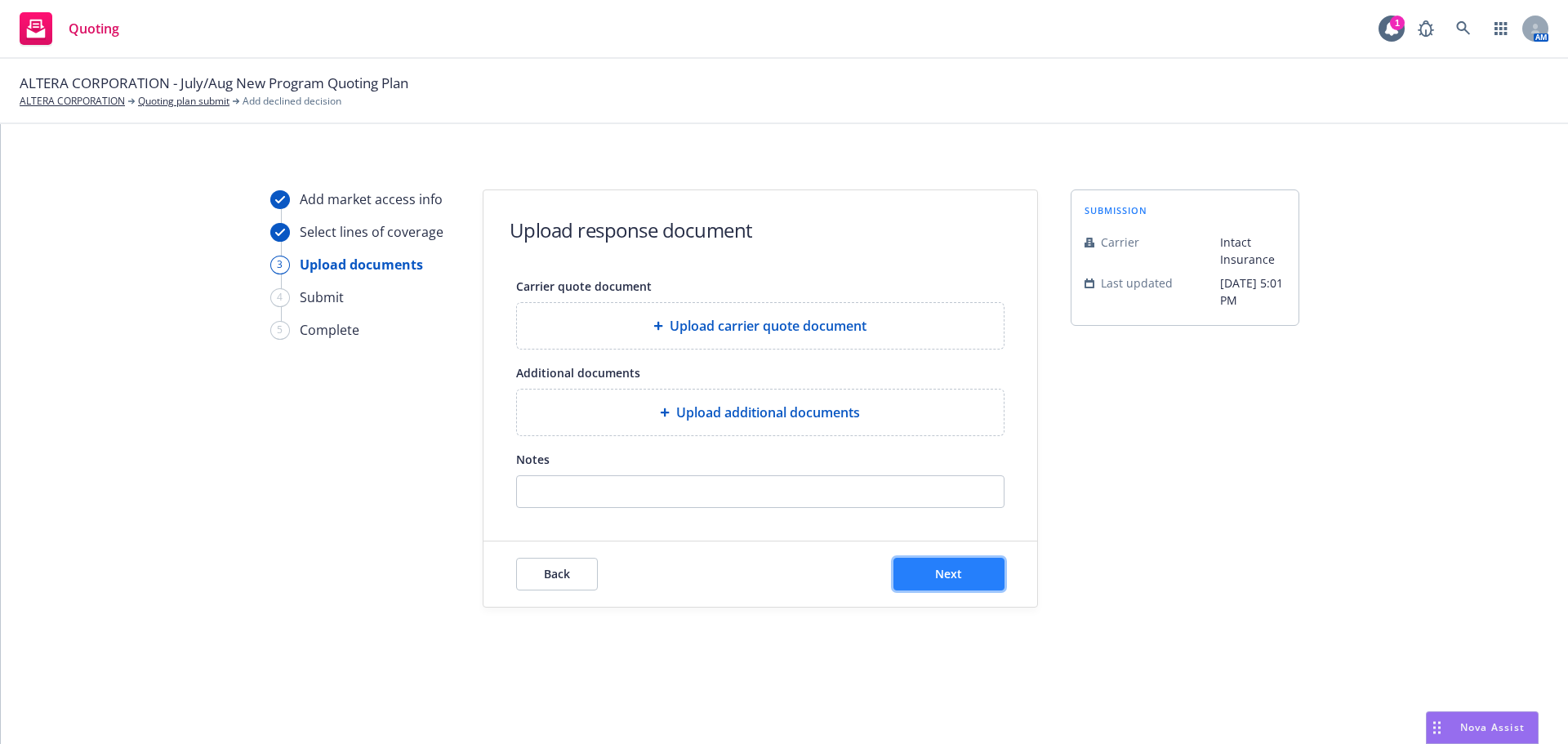
click at [960, 578] on span "Next" at bounding box center [948, 573] width 27 height 16
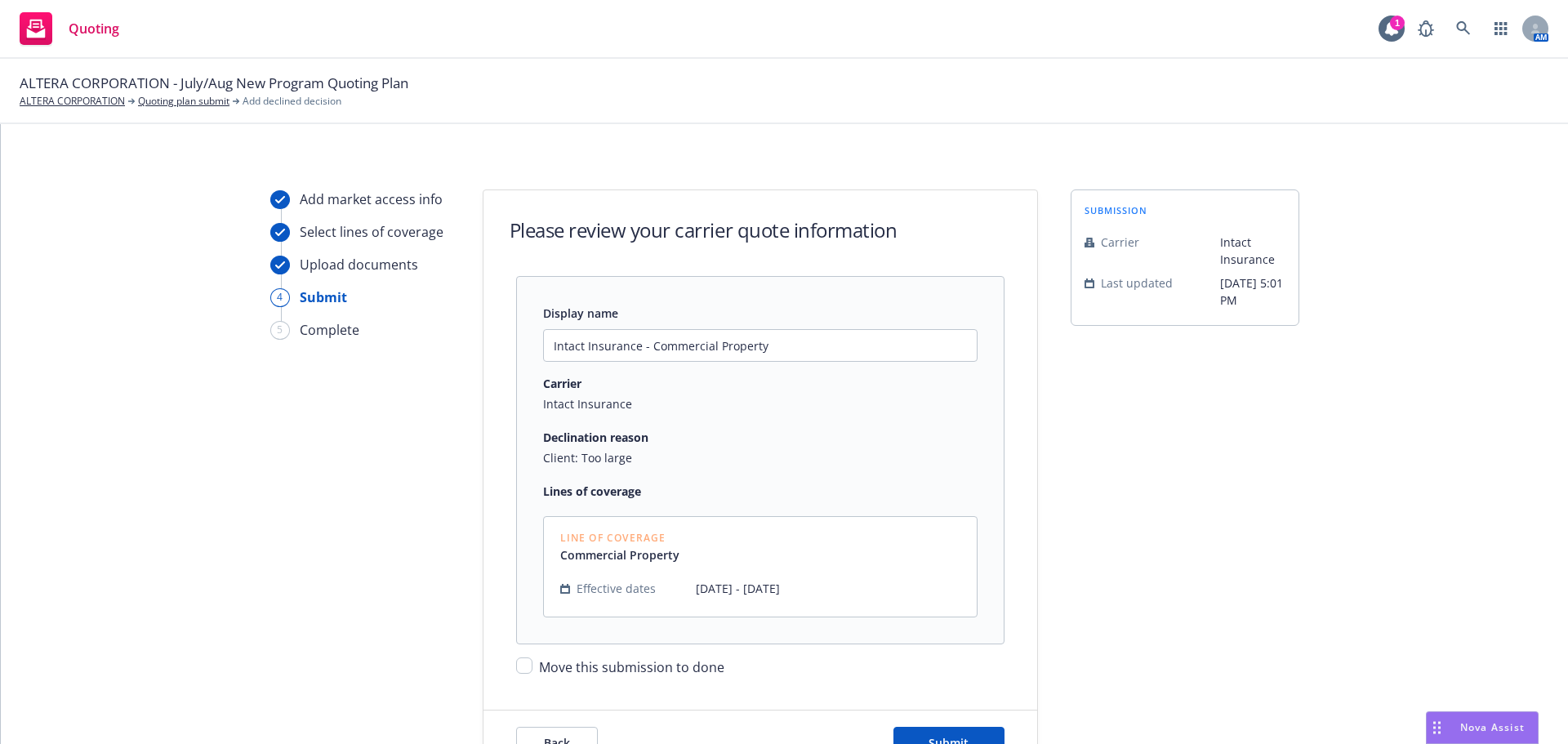
click at [529, 665] on div "Move this submission to done" at bounding box center [760, 660] width 488 height 33
drag, startPoint x: 515, startPoint y: 667, endPoint x: 545, endPoint y: 669, distance: 30.1
click at [518, 669] on input "Move this submission to done" at bounding box center [524, 664] width 16 height 16
checkbox input "true"
click at [976, 730] on button "Submit" at bounding box center [948, 742] width 111 height 33
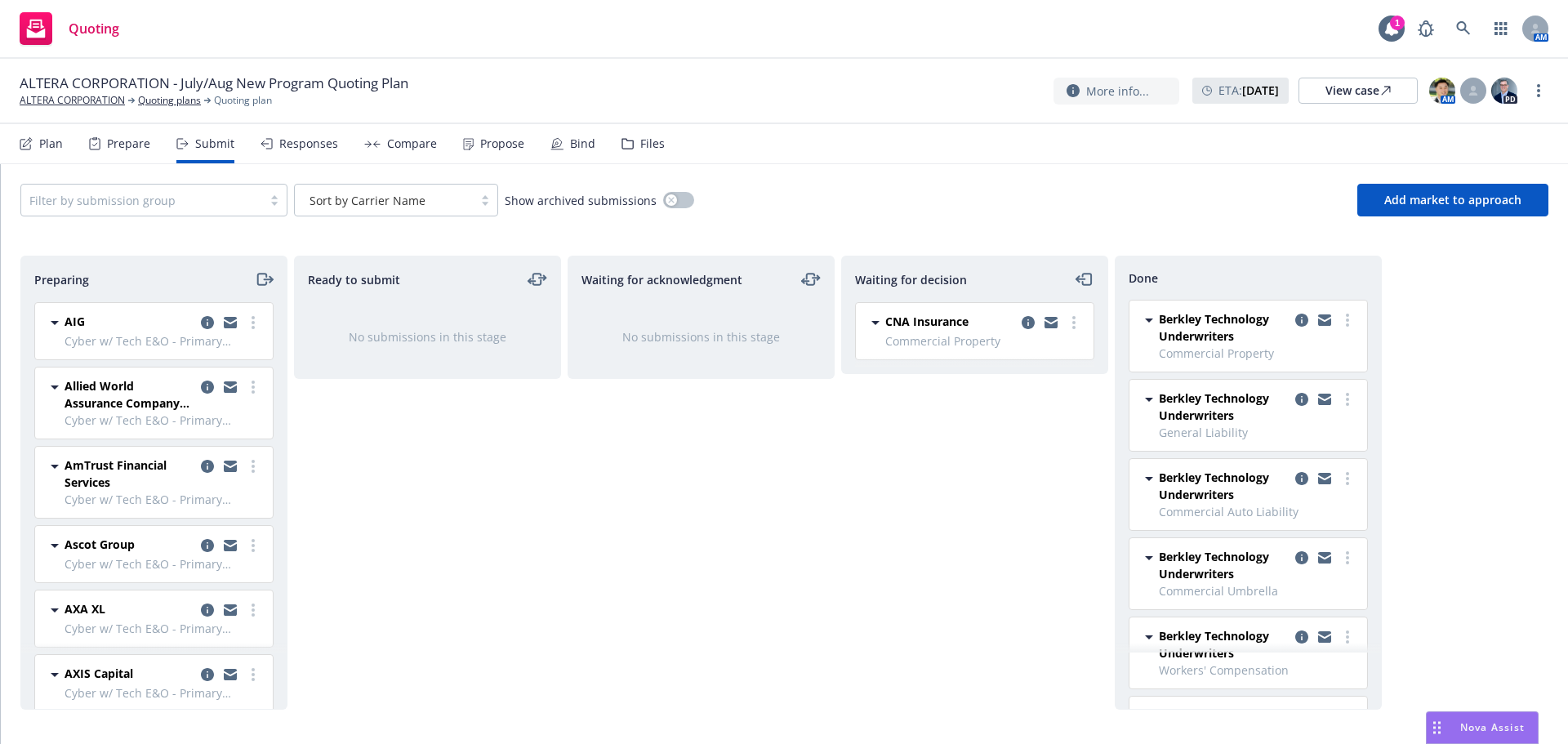
click at [59, 277] on span "Preparing" at bounding box center [62, 279] width 54 height 17
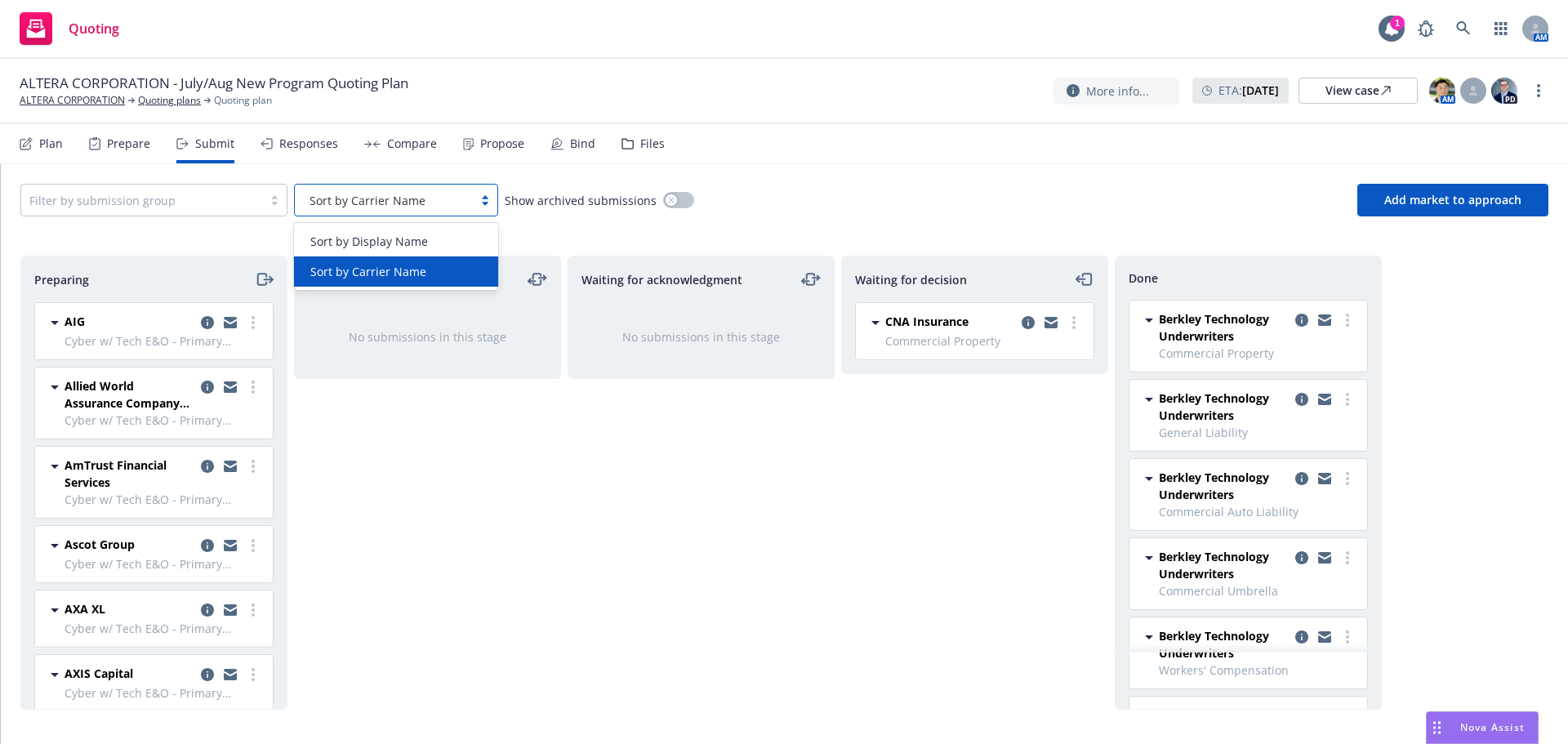
click at [480, 202] on div at bounding box center [485, 201] width 24 height 13
click at [417, 260] on div "Sort by Carrier Name" at bounding box center [396, 272] width 204 height 30
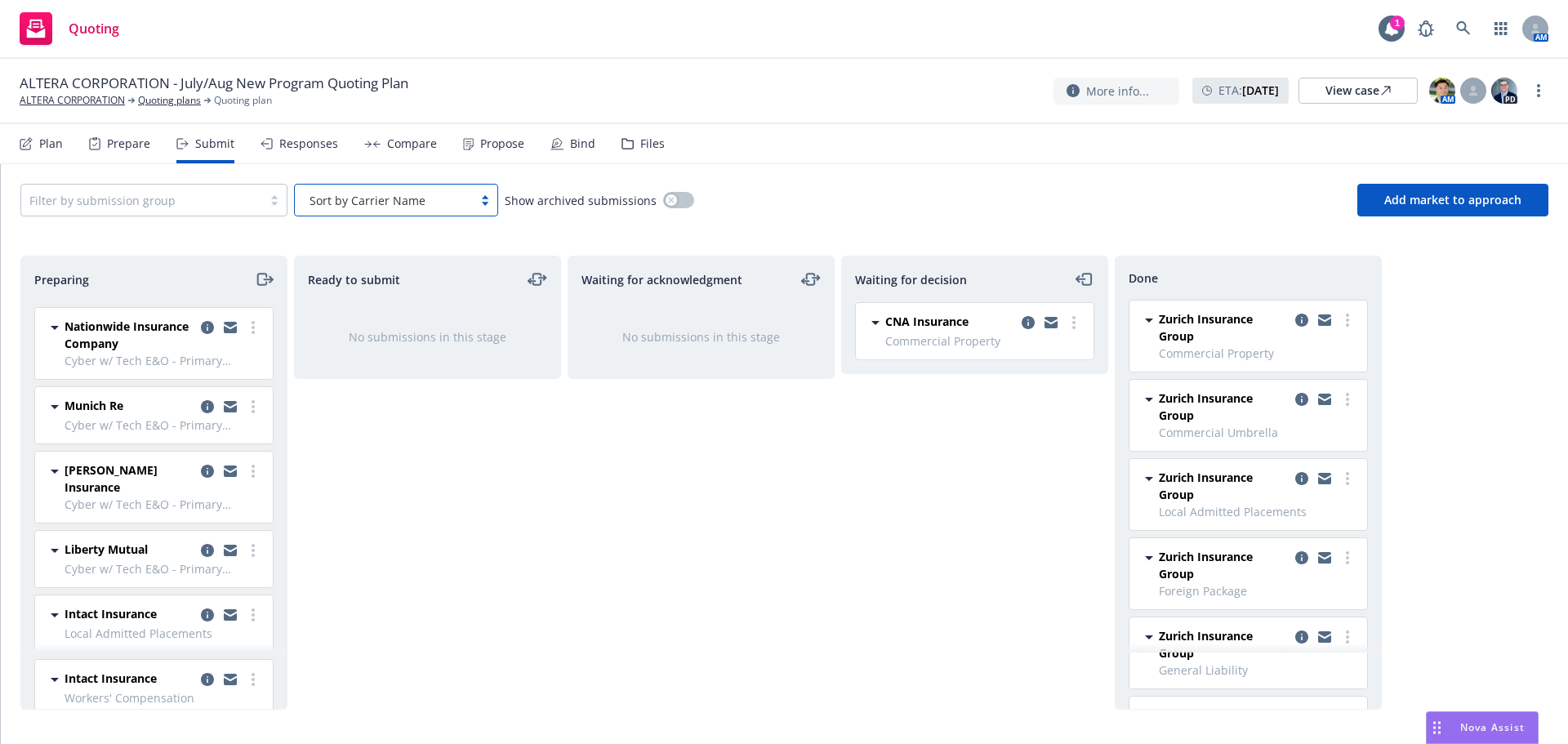
scroll to position [1225, 0]
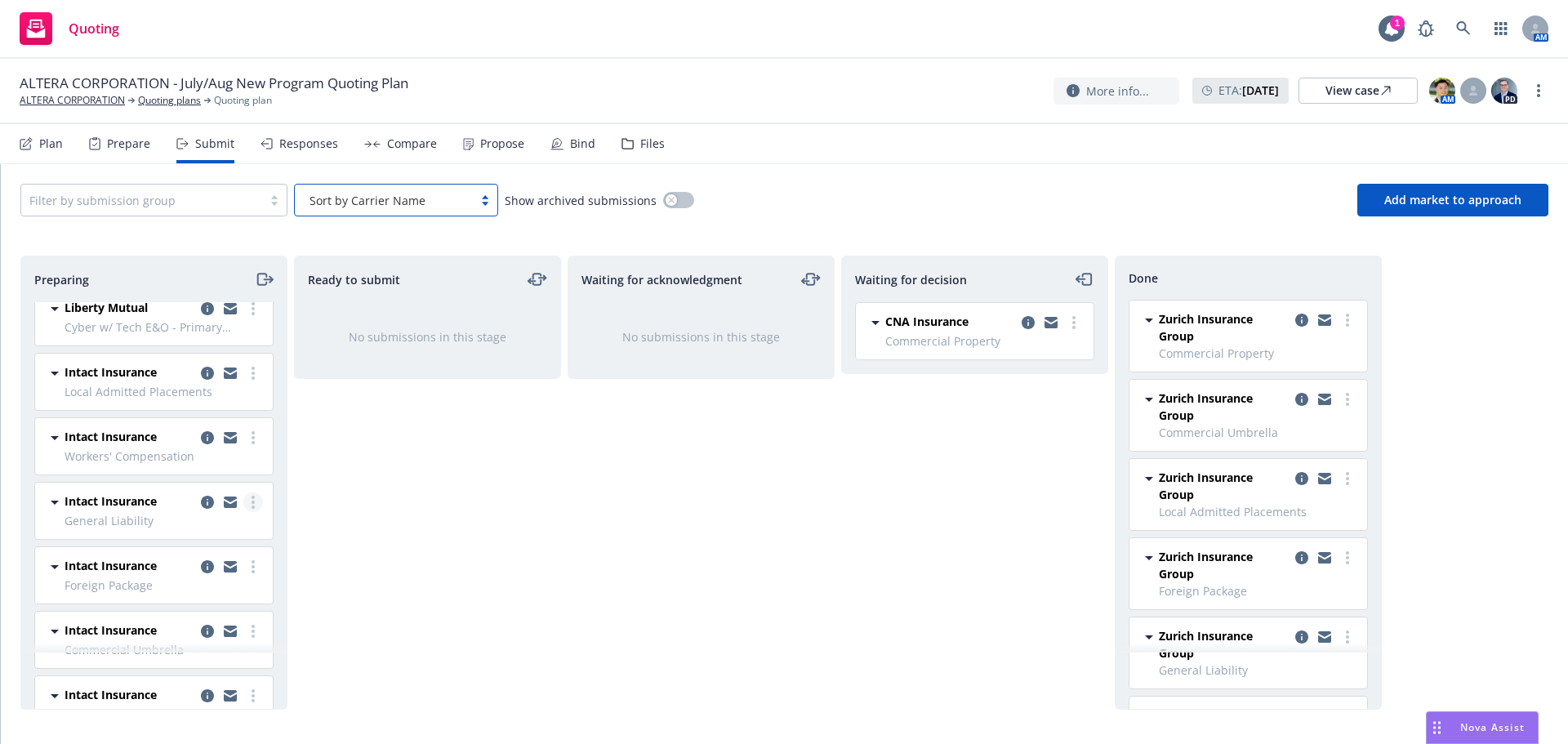
click at [245, 492] on link "more" at bounding box center [253, 501] width 20 height 20
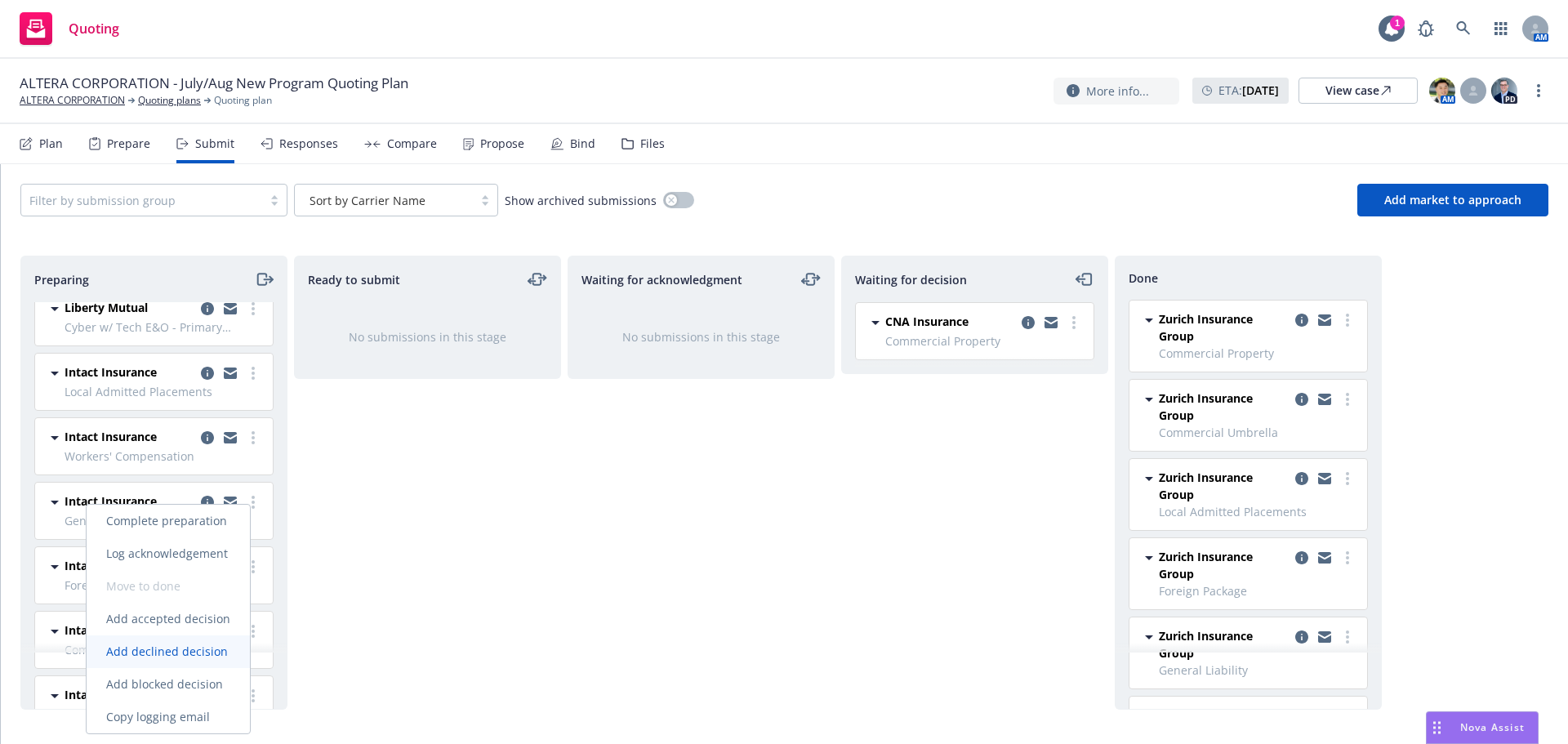
click at [188, 647] on span "Add declined decision" at bounding box center [167, 651] width 161 height 16
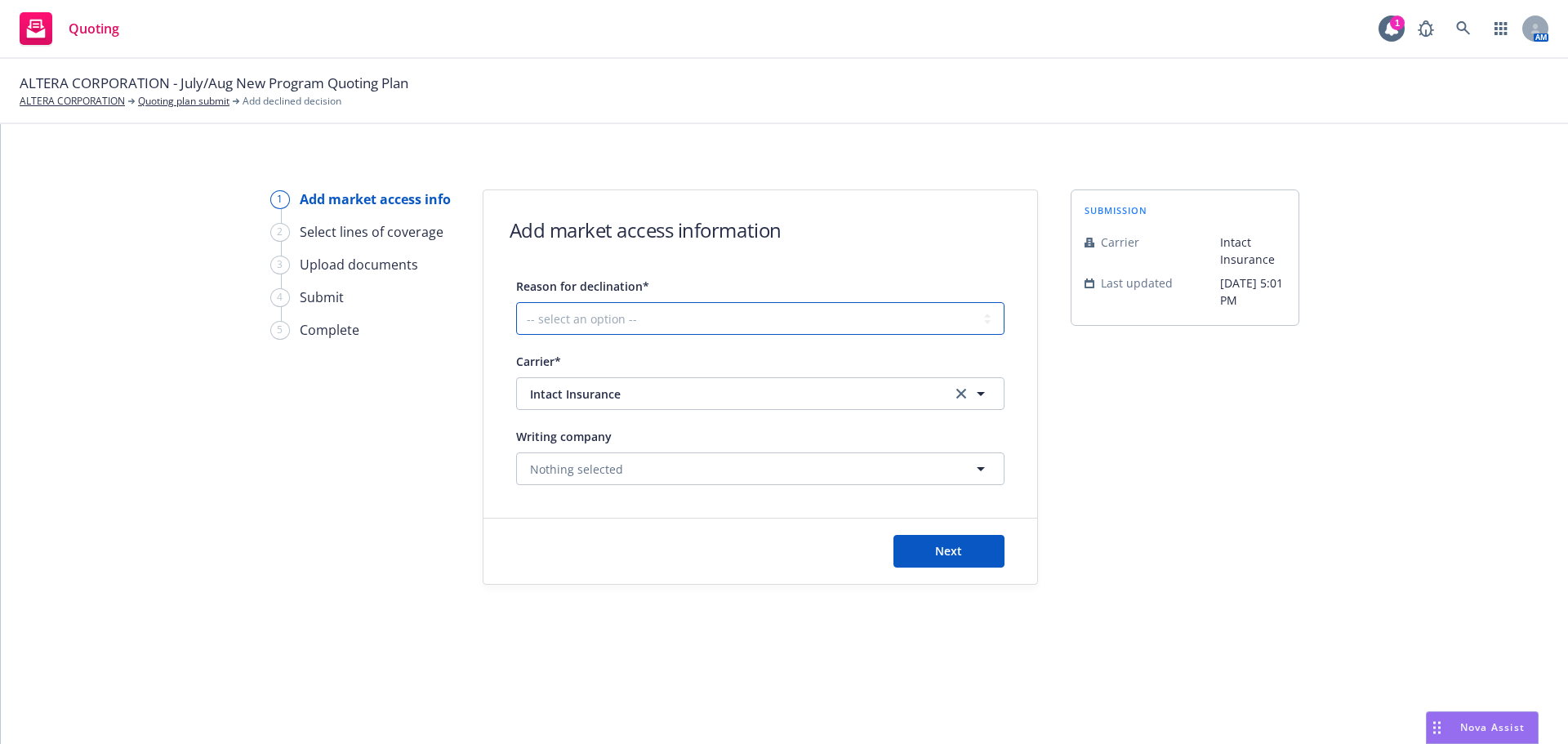
click at [734, 316] on select "-- select an option -- Cannot compete with other markets Carrier non-renewed Ca…" at bounding box center [760, 318] width 488 height 33
select select "CLIENT_TOO_LARGE"
click at [516, 302] on select "-- select an option -- Cannot compete with other markets Carrier non-renewed Ca…" at bounding box center [760, 318] width 488 height 33
click at [930, 549] on button "Next" at bounding box center [948, 551] width 111 height 33
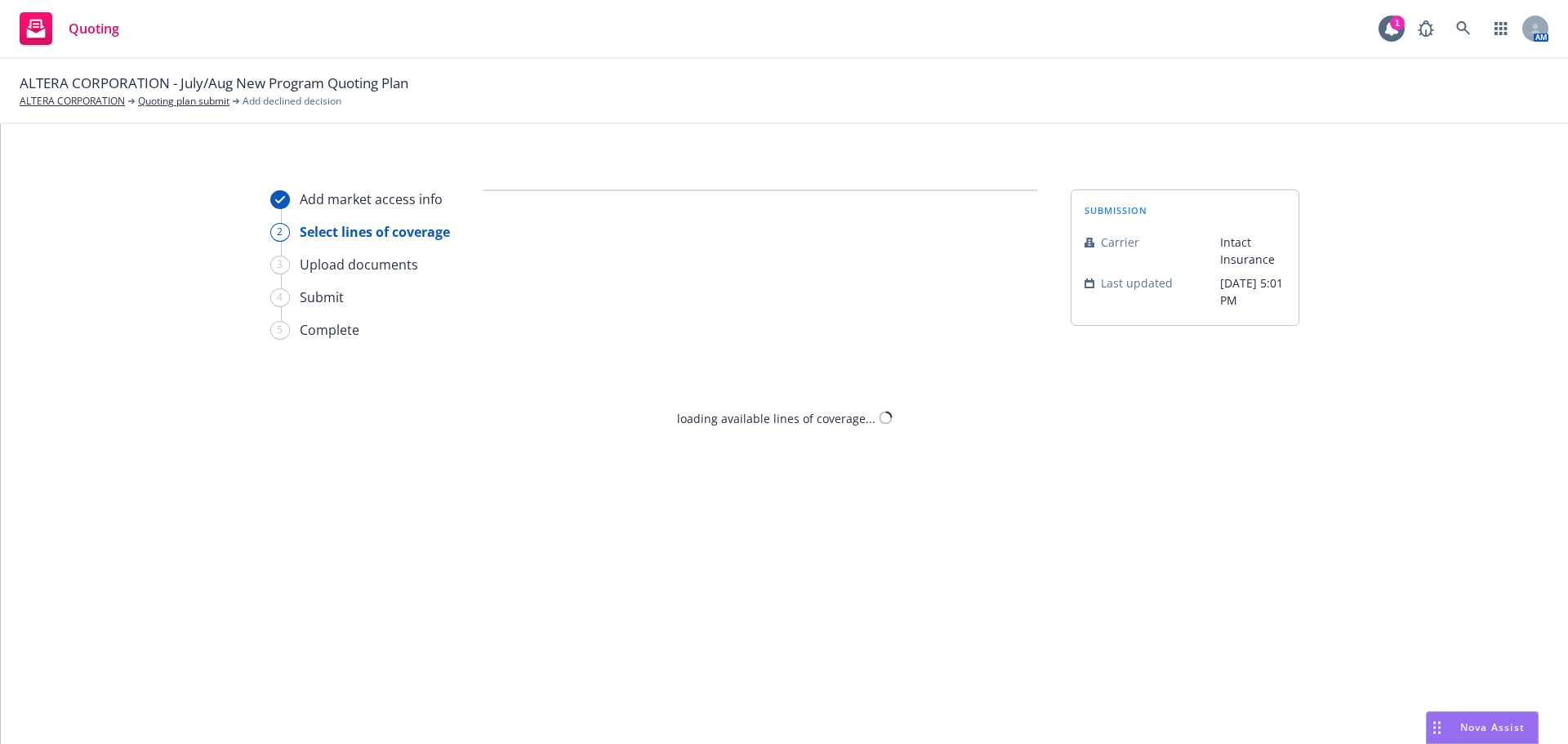
select select "CLIENT_TOO_LARGE"
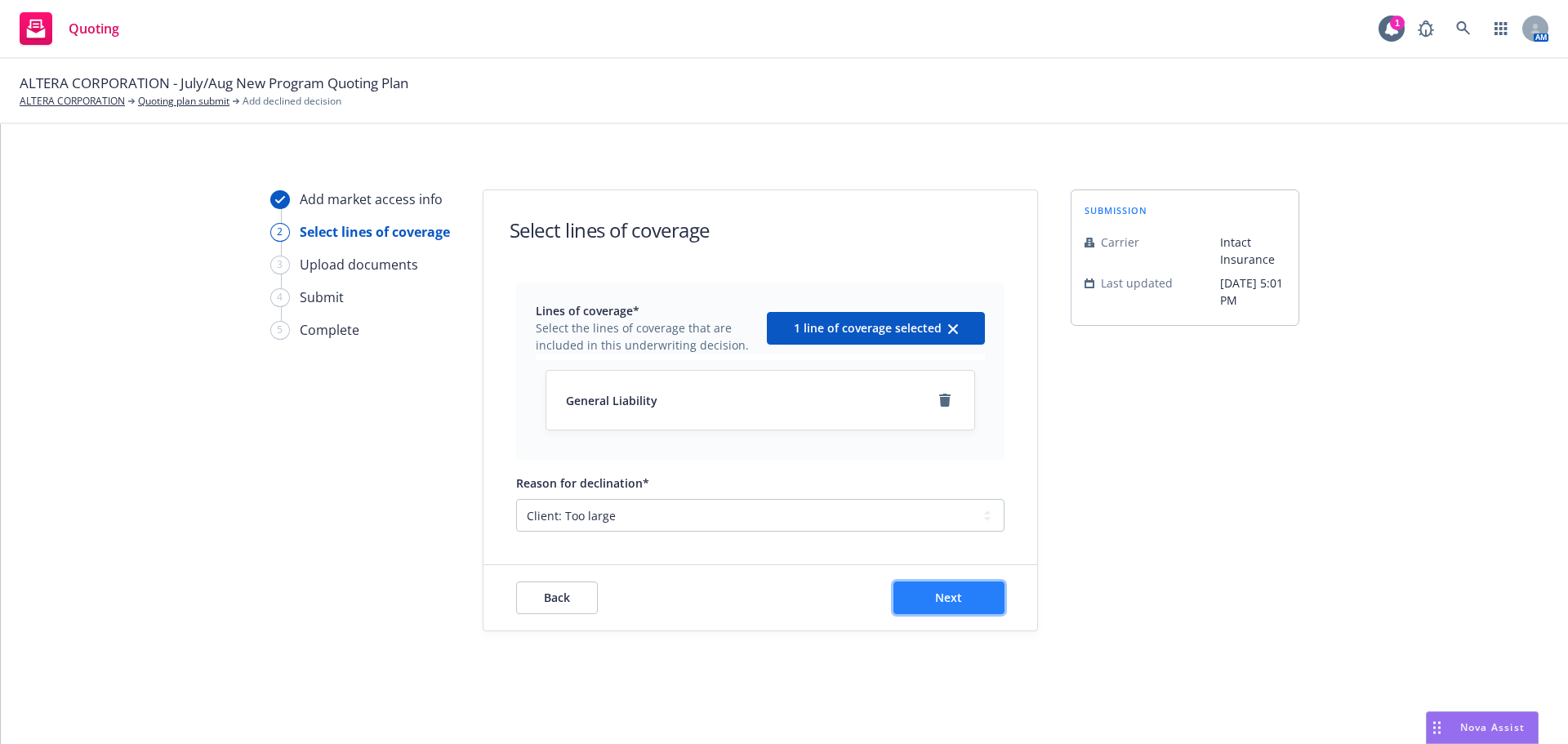
click at [969, 601] on button "Next" at bounding box center [948, 597] width 111 height 33
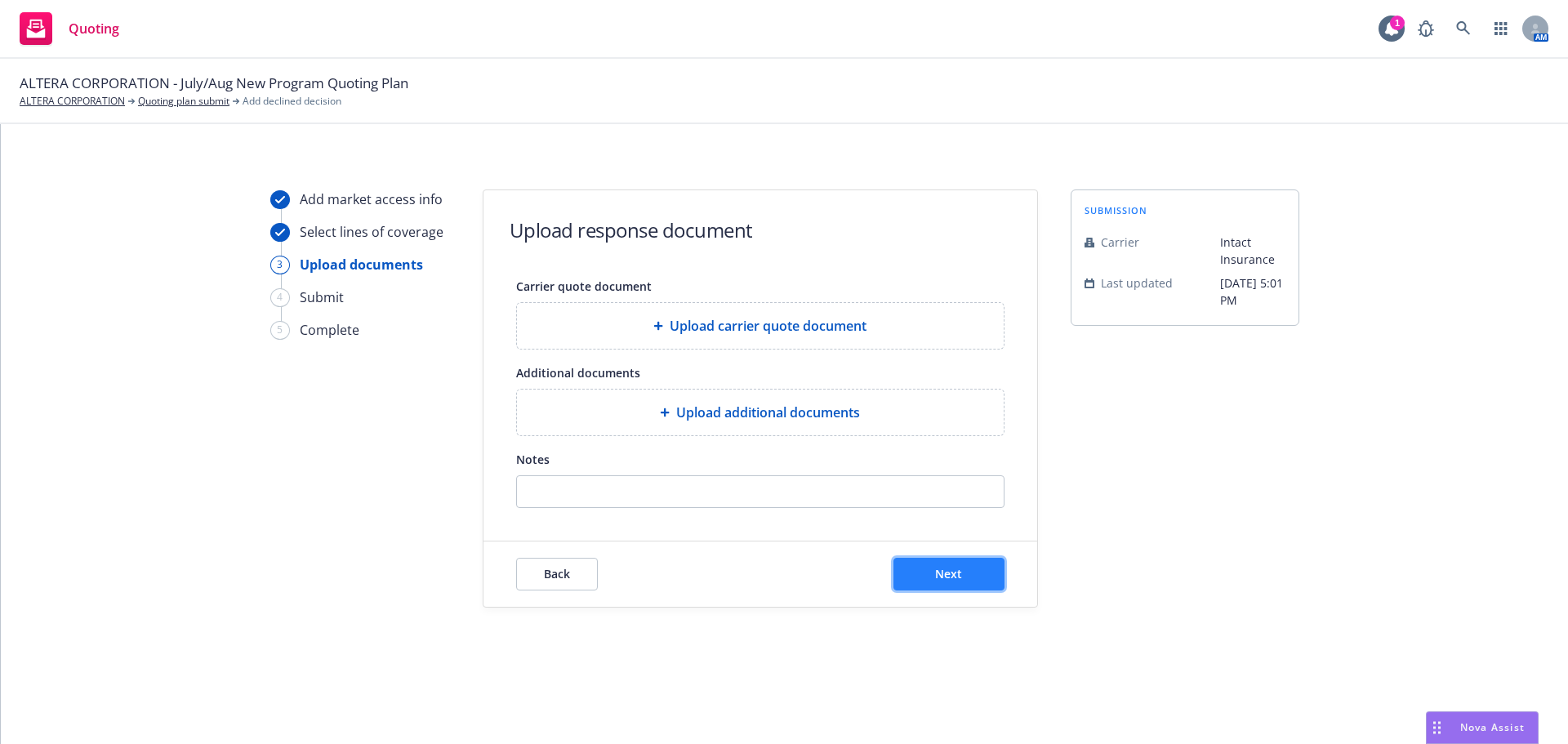
click at [955, 583] on button "Next" at bounding box center [948, 573] width 111 height 33
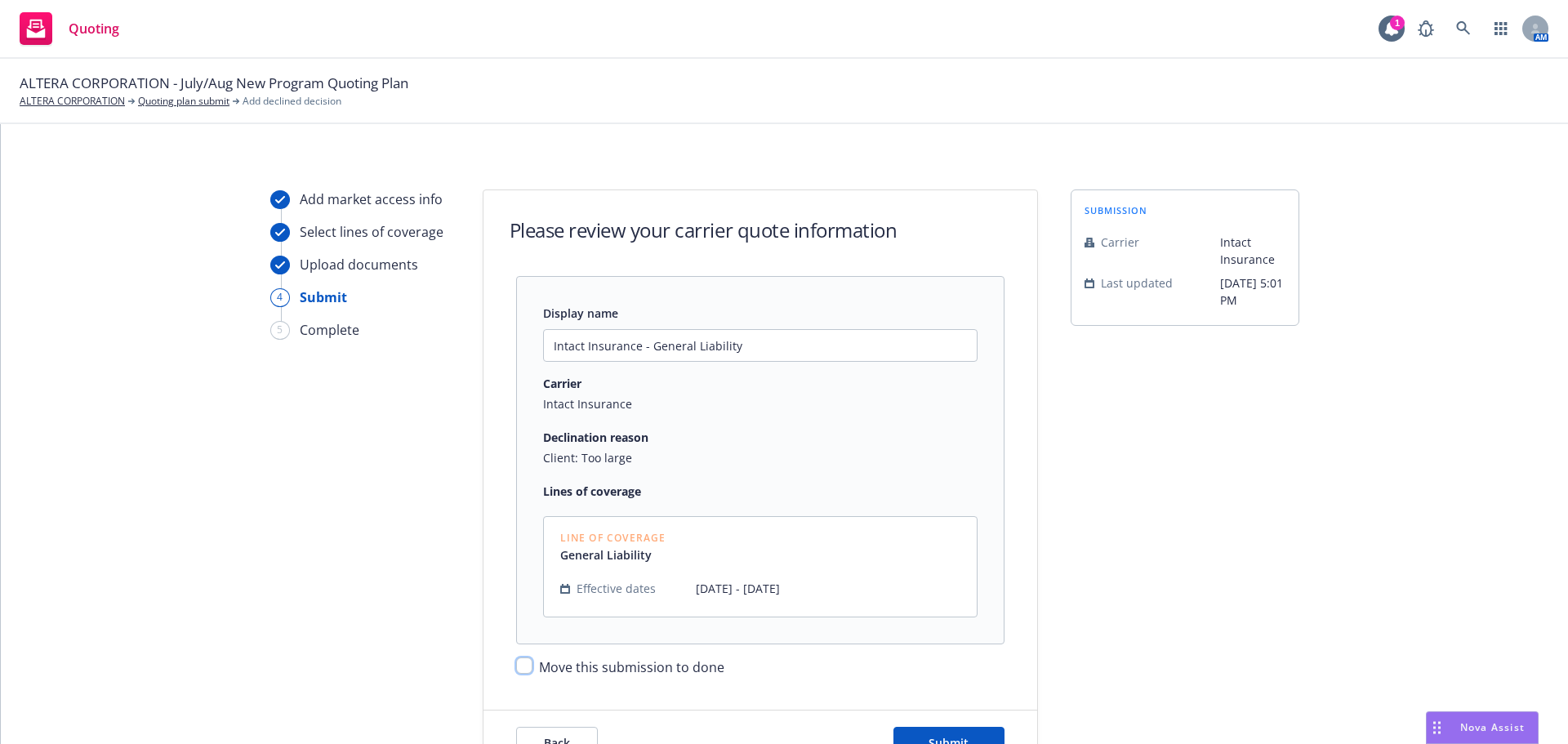
drag, startPoint x: 518, startPoint y: 669, endPoint x: 719, endPoint y: 708, distance: 204.7
click at [524, 669] on input "Move this submission to done" at bounding box center [524, 664] width 16 height 16
checkbox input "true"
click at [911, 730] on button "Submit" at bounding box center [948, 742] width 111 height 33
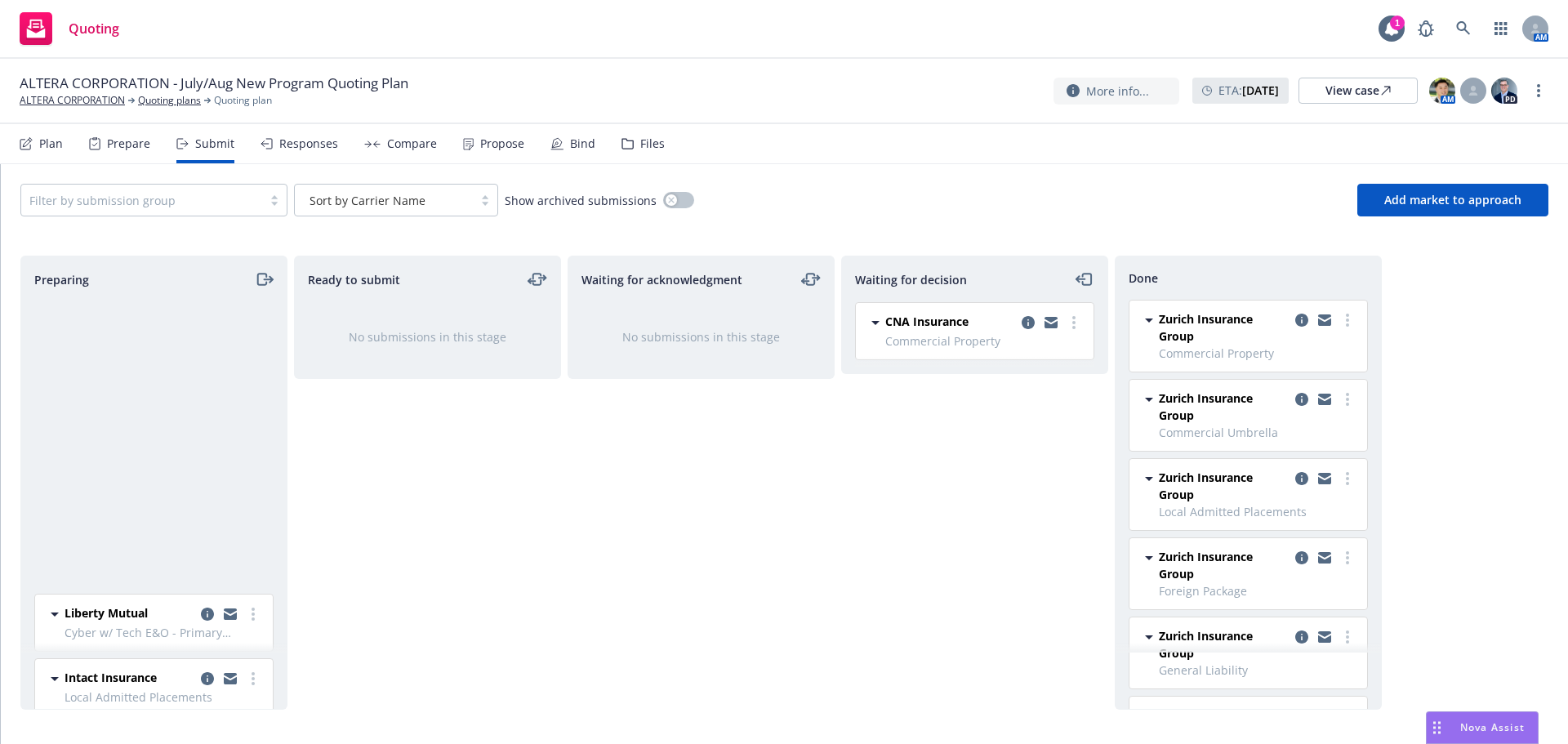
scroll to position [1306, 0]
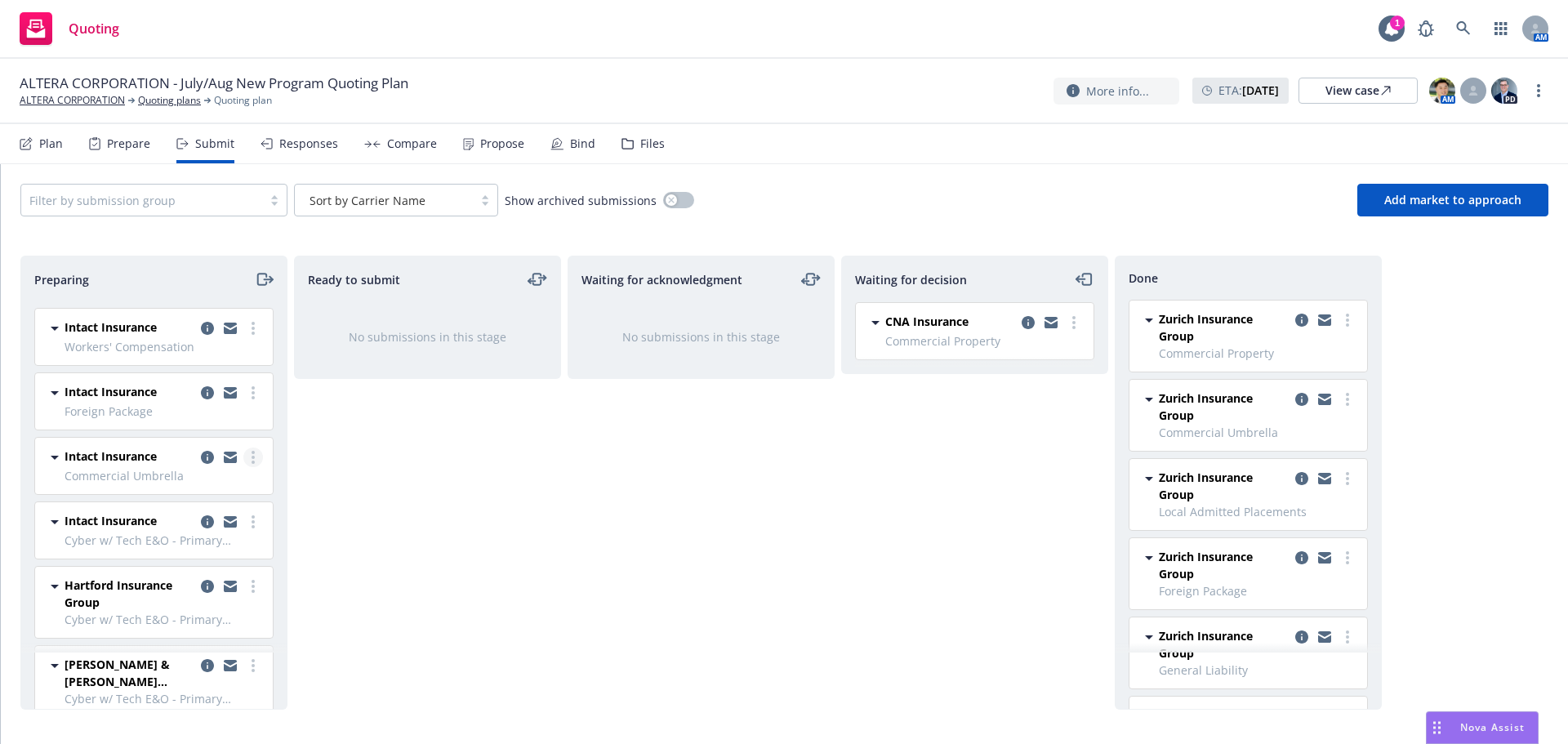
click at [245, 456] on link "more" at bounding box center [253, 456] width 20 height 20
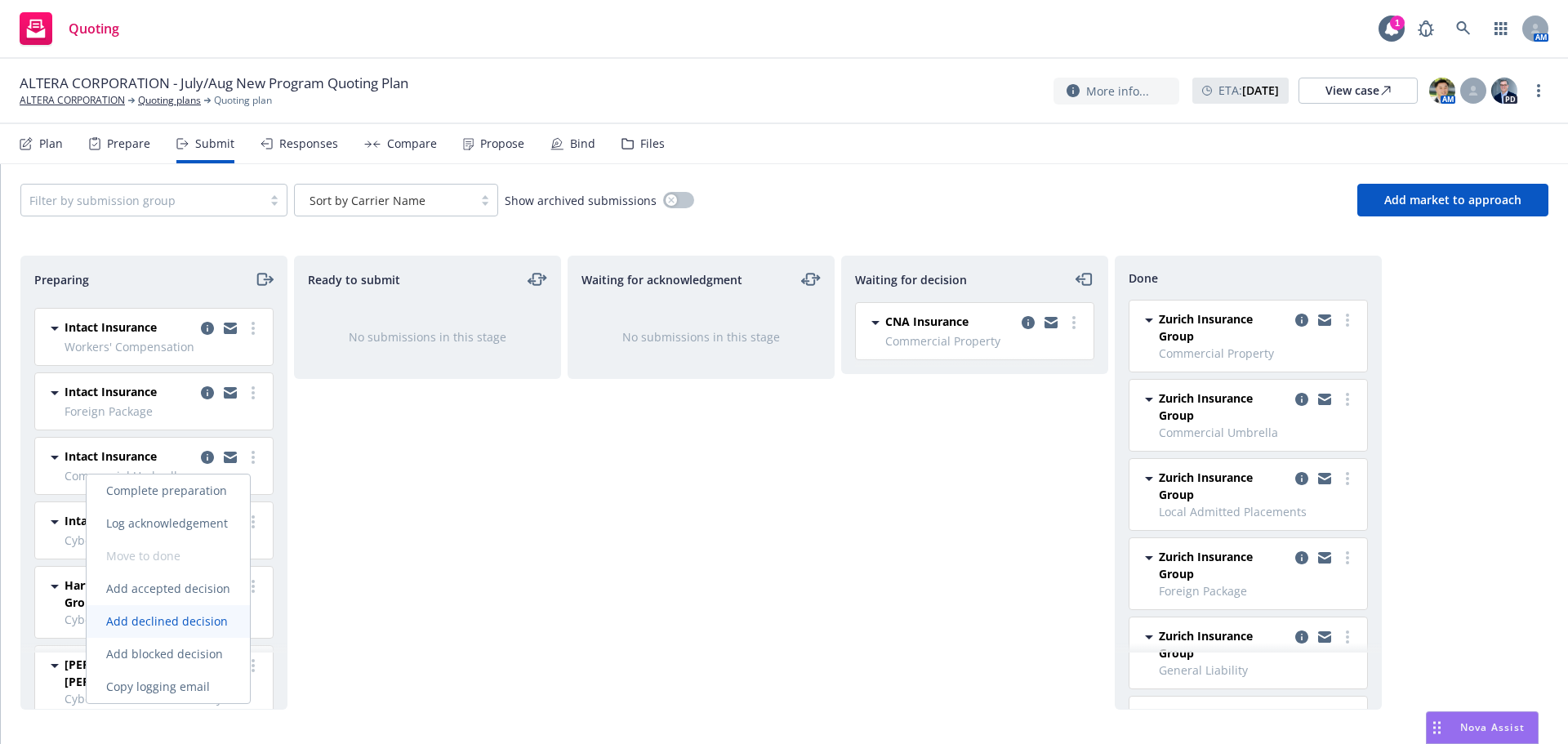
click at [187, 612] on link "Add declined decision" at bounding box center [168, 621] width 163 height 33
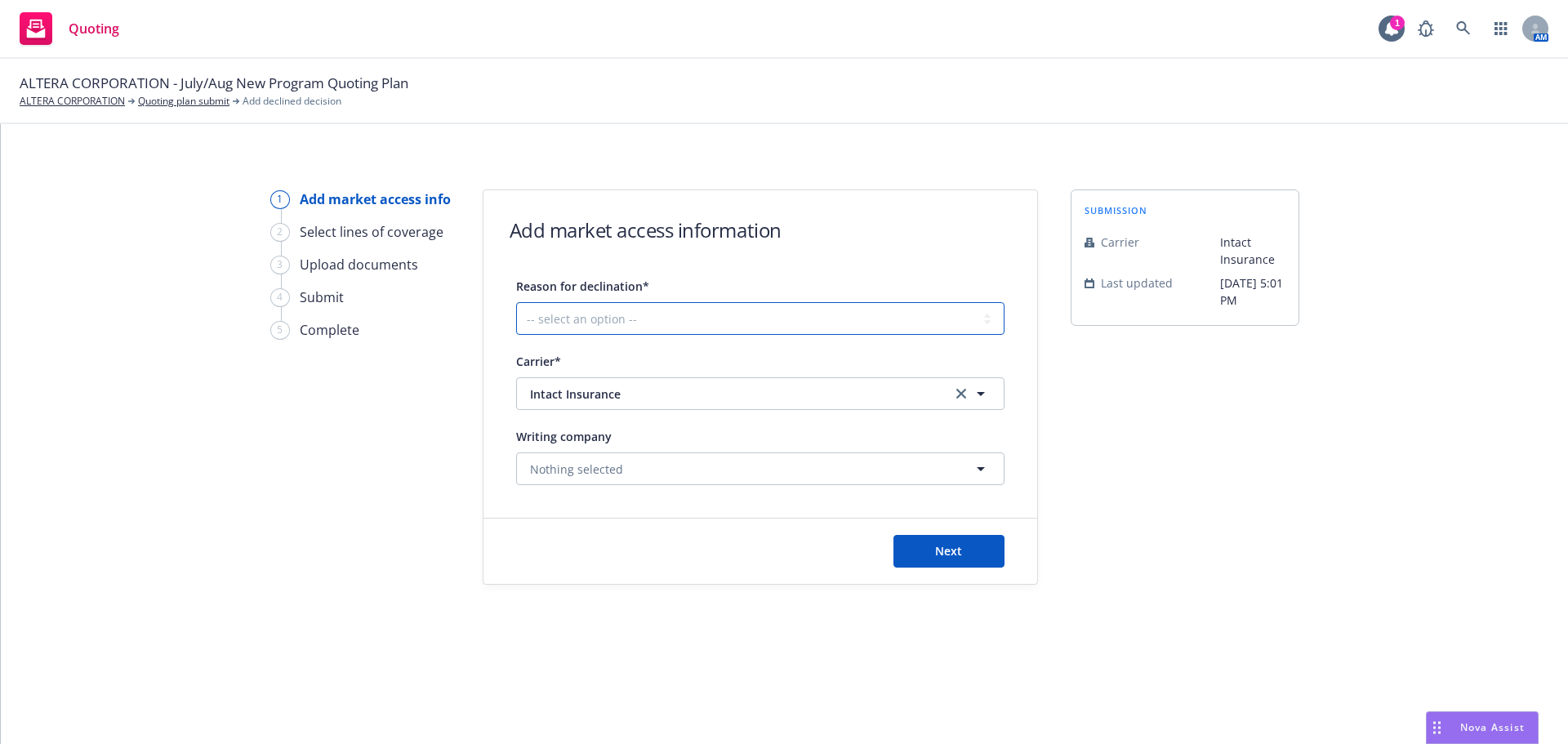
drag, startPoint x: 807, startPoint y: 315, endPoint x: 796, endPoint y: 332, distance: 20.2
click at [807, 315] on select "-- select an option -- Cannot compete with other markets Carrier non-renewed Ca…" at bounding box center [760, 318] width 488 height 33
select select "CLIENT_TOO_LARGE"
click at [516, 302] on select "-- select an option -- Cannot compete with other markets Carrier non-renewed Ca…" at bounding box center [760, 318] width 488 height 33
click at [914, 549] on button "Next" at bounding box center [948, 551] width 111 height 33
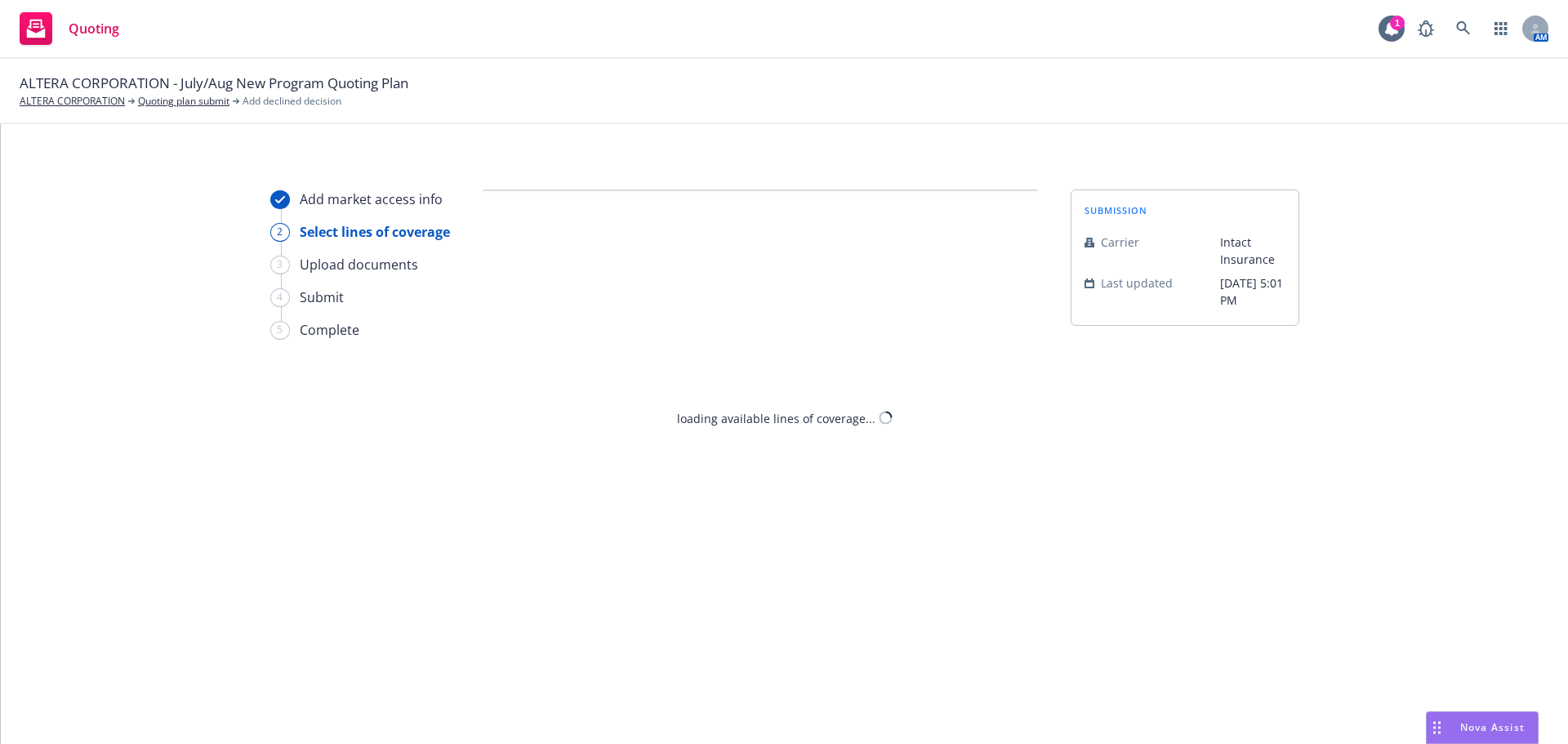
select select "CLIENT_TOO_LARGE"
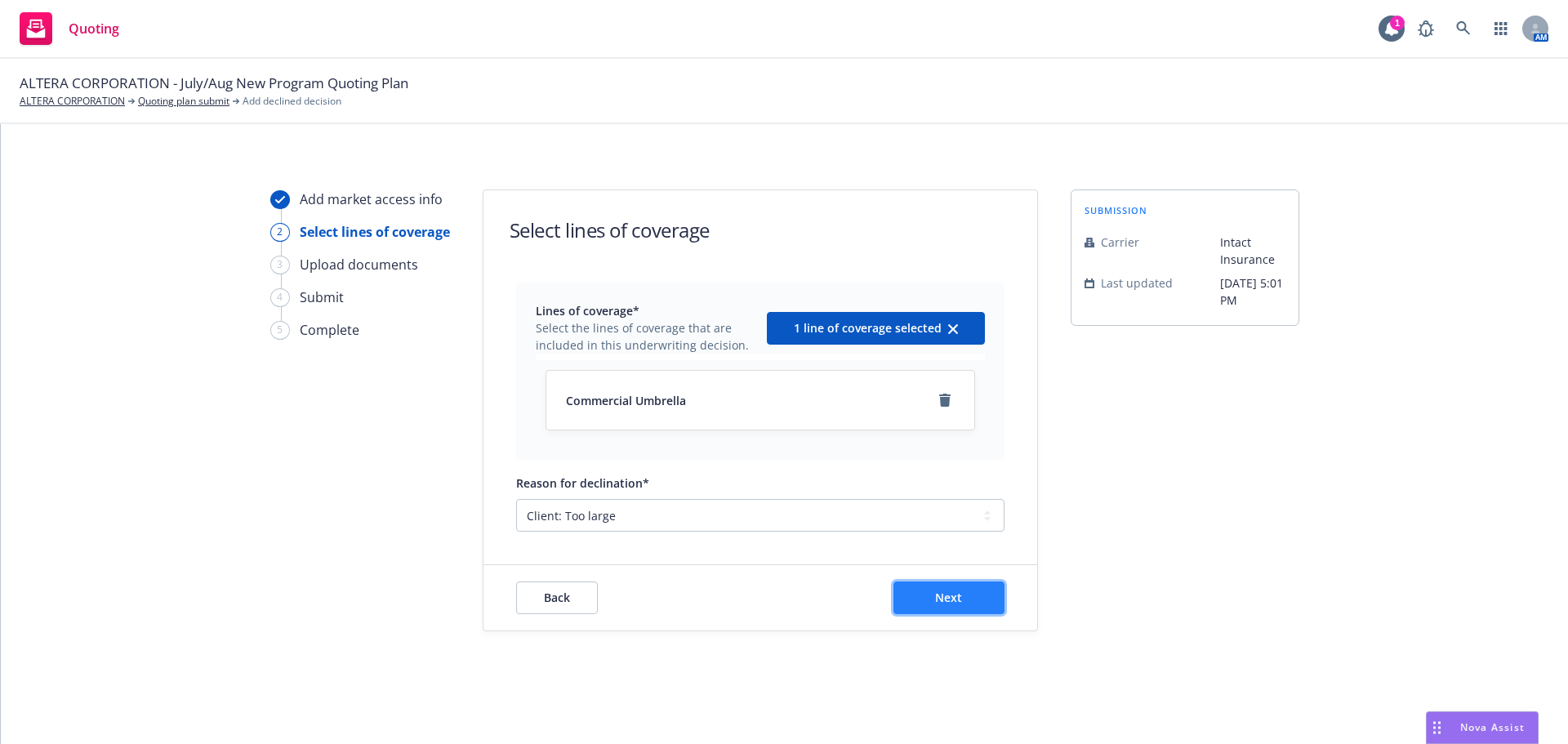
click at [936, 586] on button "Next" at bounding box center [948, 597] width 111 height 33
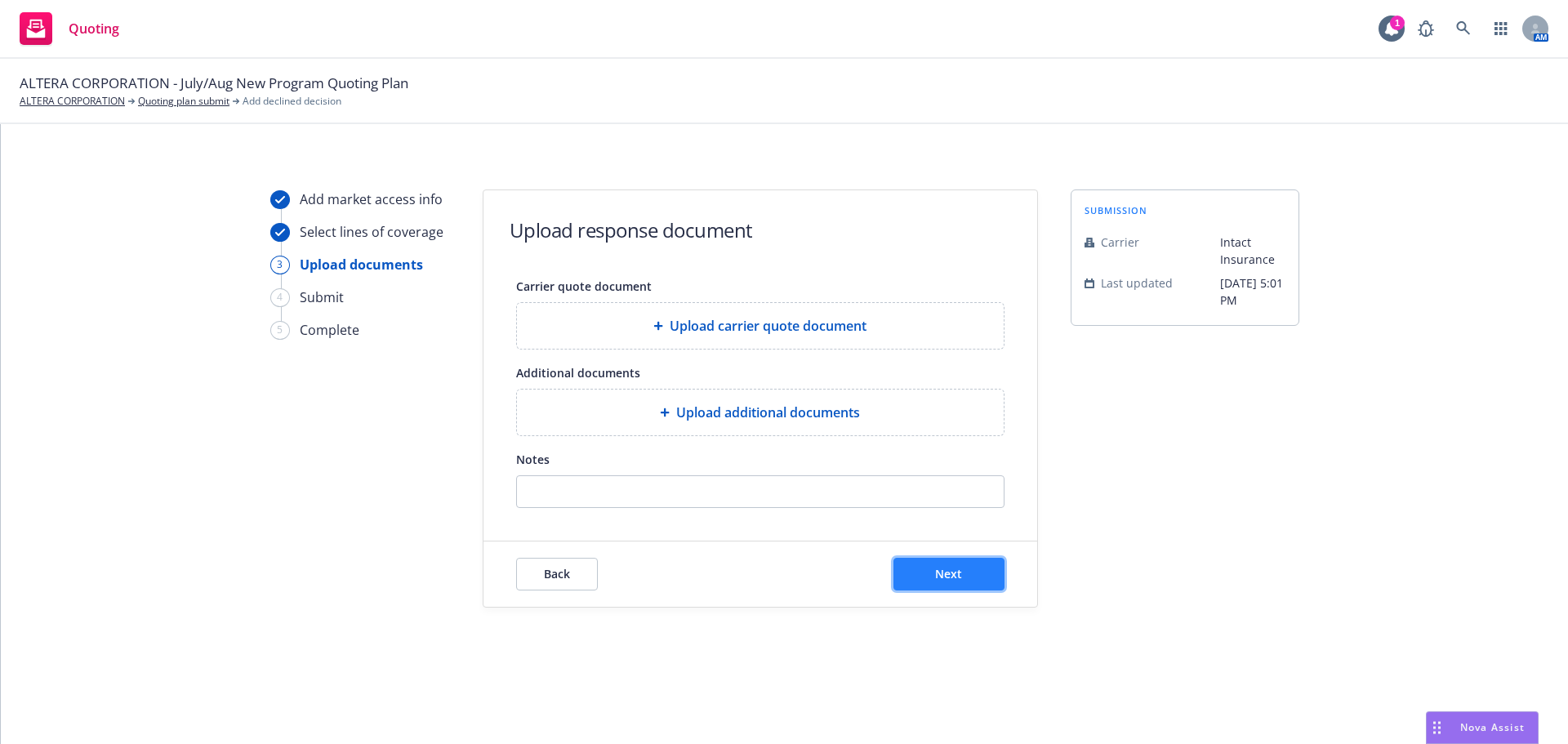
click at [939, 577] on span "Next" at bounding box center [948, 573] width 27 height 16
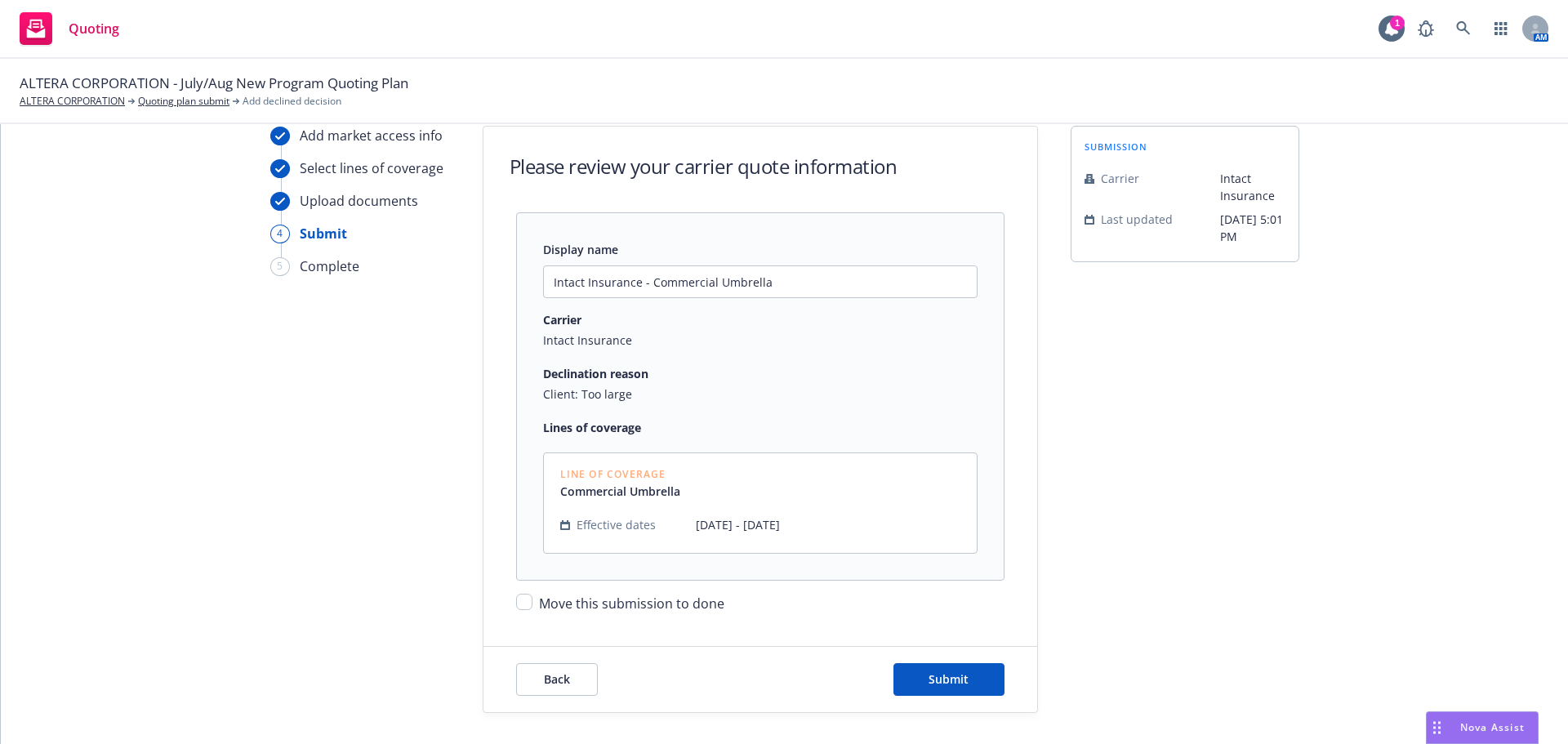
scroll to position [82, 0]
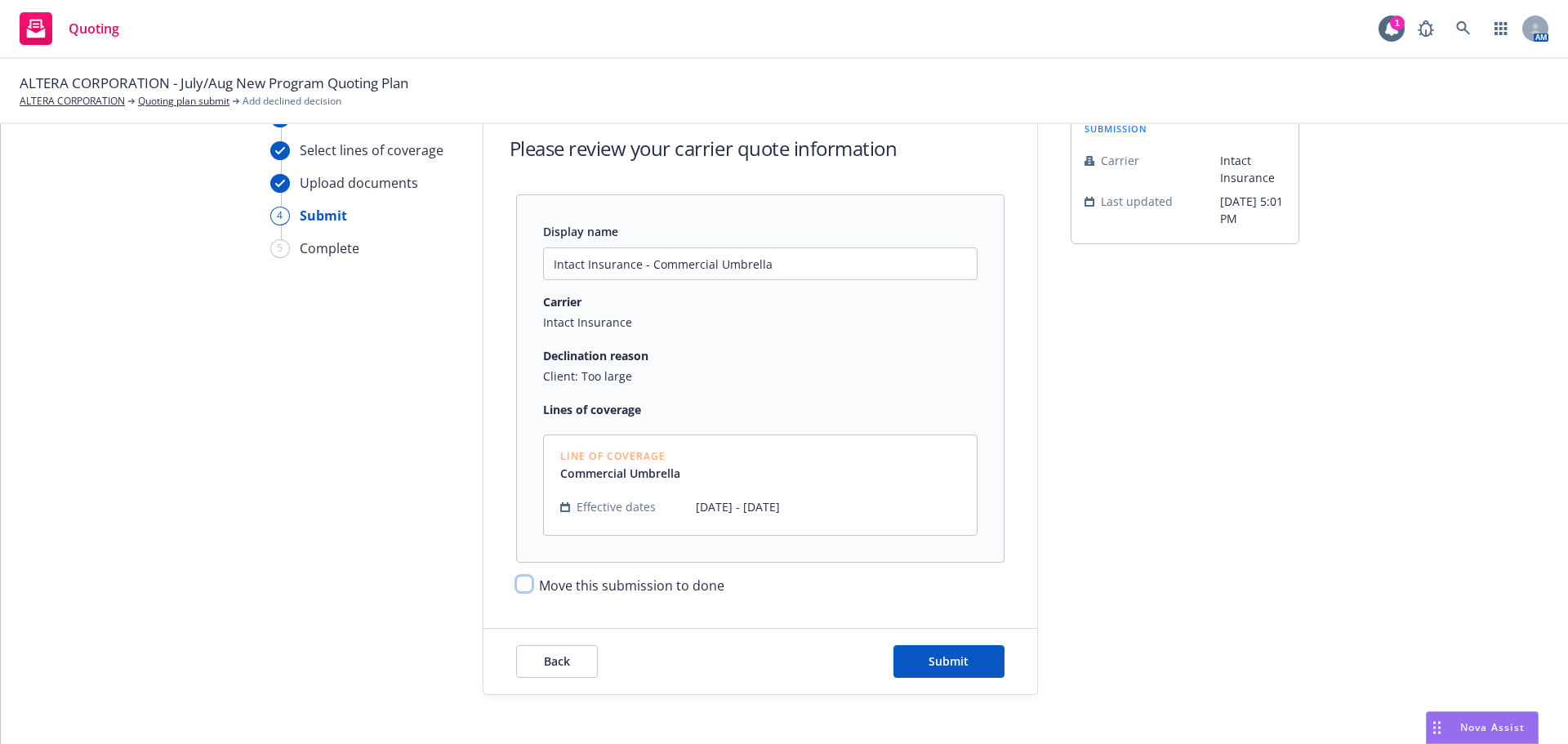
click at [516, 588] on input "Move this submission to done" at bounding box center [524, 583] width 16 height 16
checkbox input "true"
drag, startPoint x: 955, startPoint y: 662, endPoint x: 966, endPoint y: 662, distance: 11.0
click at [956, 663] on span "Submit" at bounding box center [948, 661] width 40 height 16
